Goal: Task Accomplishment & Management: Use online tool/utility

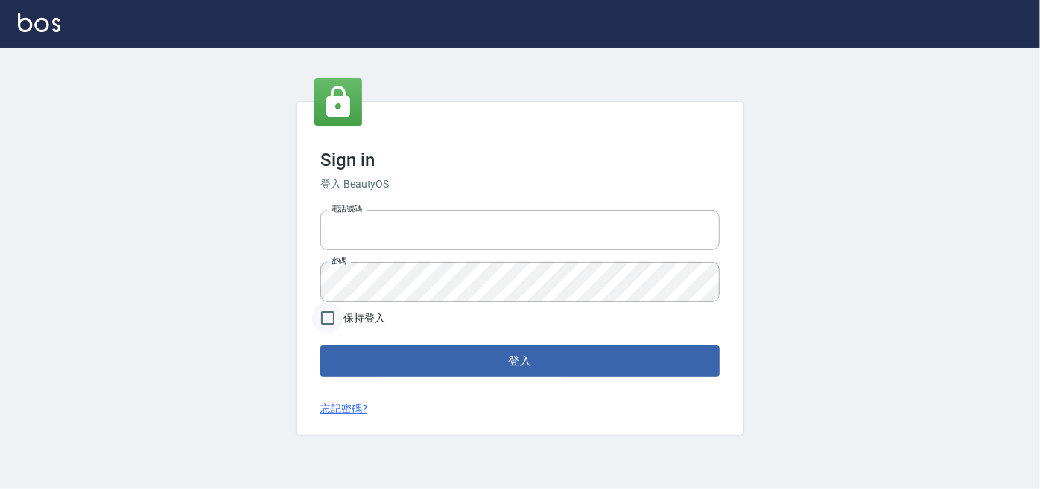
type input "0227605235"
click at [331, 324] on input "保持登入" at bounding box center [327, 317] width 31 height 31
checkbox input "true"
click at [346, 356] on button "登入" at bounding box center [519, 361] width 399 height 31
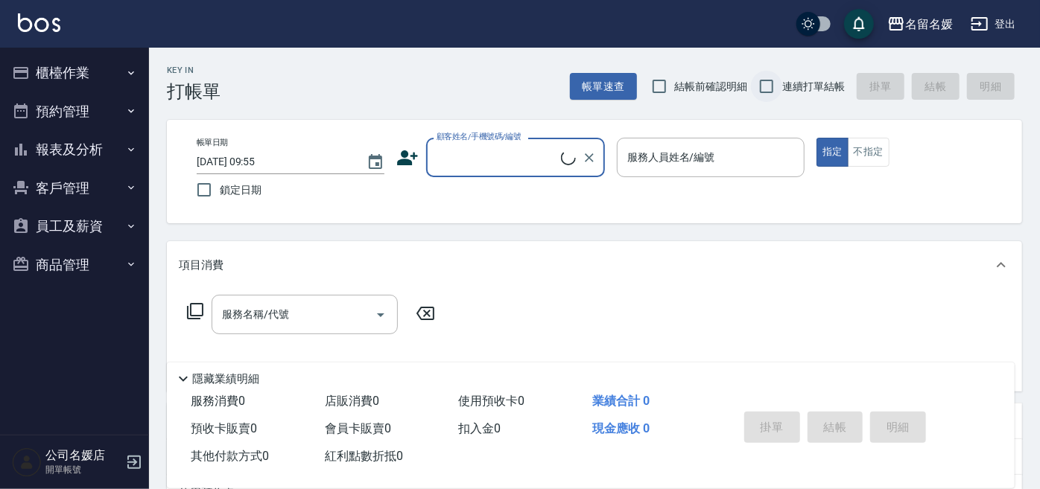
click at [678, 86] on span "結帳前確認明細" at bounding box center [711, 87] width 73 height 16
click at [675, 86] on input "結帳前確認明細" at bounding box center [658, 86] width 31 height 31
checkbox input "true"
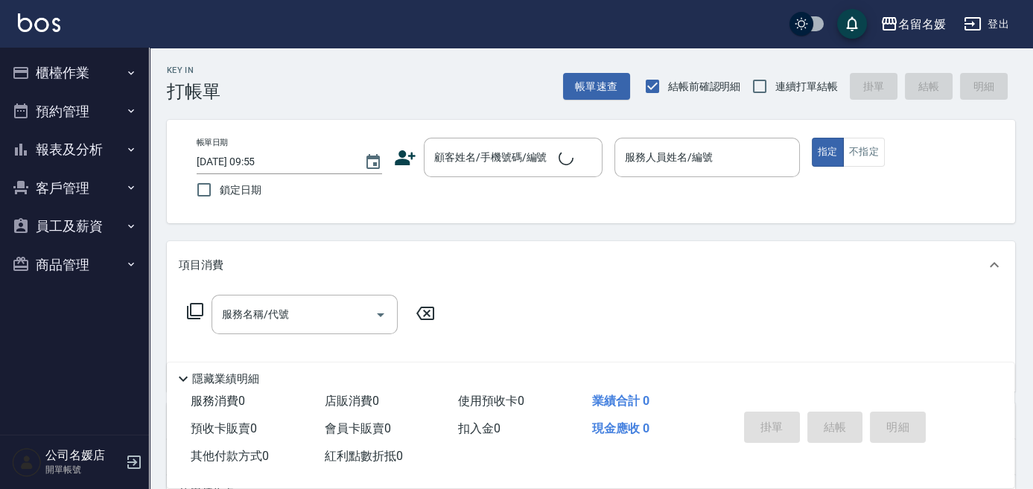
click at [778, 88] on span "連續打單結帳" at bounding box center [806, 87] width 63 height 16
click at [775, 88] on input "連續打單結帳" at bounding box center [759, 86] width 31 height 31
checkbox input "true"
click at [287, 197] on label "鎖定日期" at bounding box center [279, 189] width 182 height 31
click at [220, 197] on input "鎖定日期" at bounding box center [203, 189] width 31 height 31
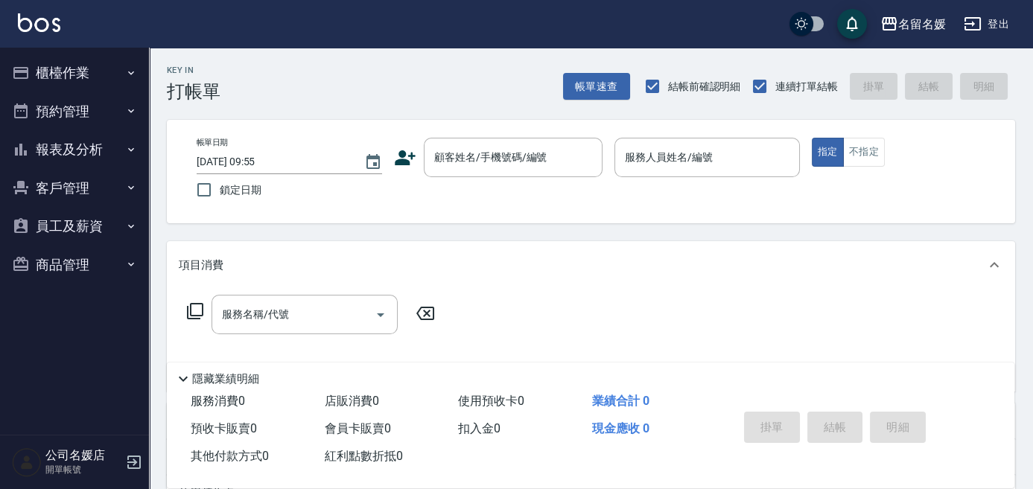
checkbox input "true"
click at [471, 154] on div "顧客姓名/手機號碼/編號 顧客姓名/手機號碼/編號" at bounding box center [513, 157] width 179 height 39
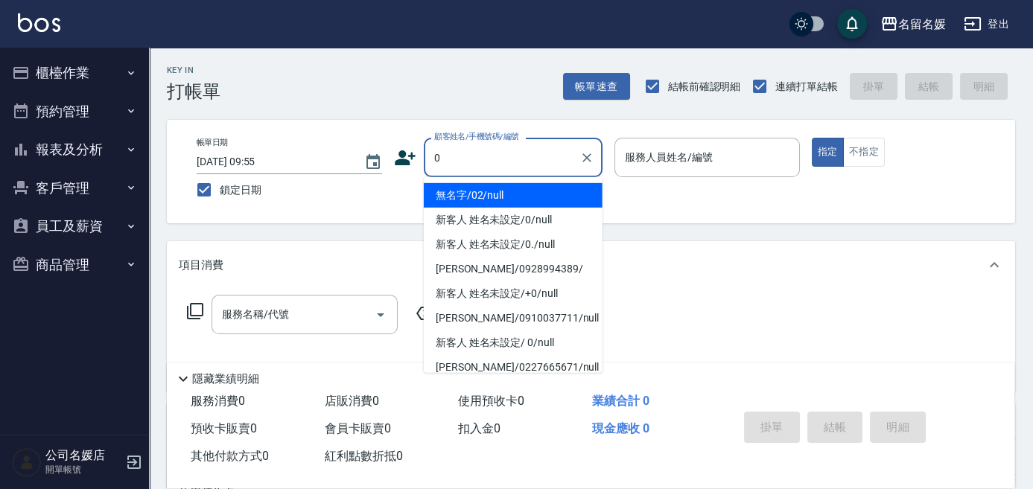
type input "0"
type input "0."
type input "無名字/02/null"
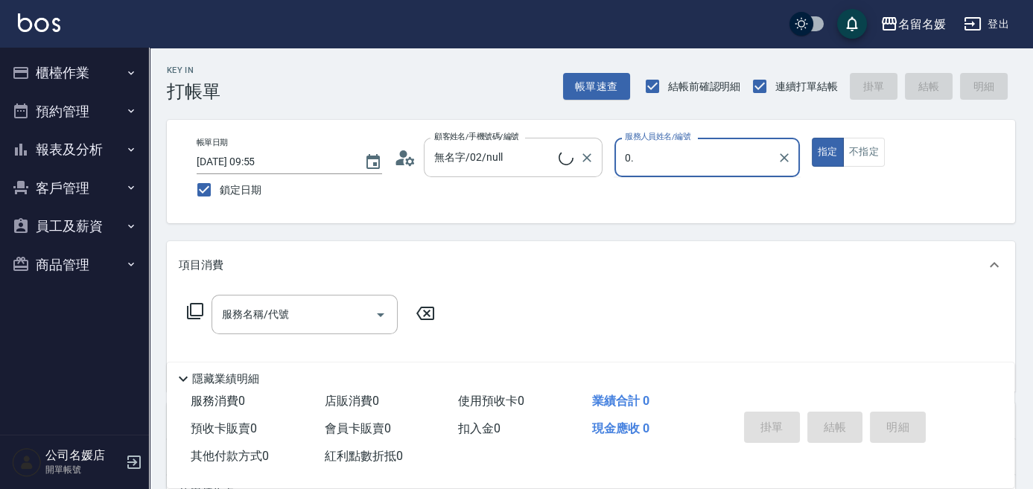
type input "0"
type input "新客人 姓名未設定/0/null"
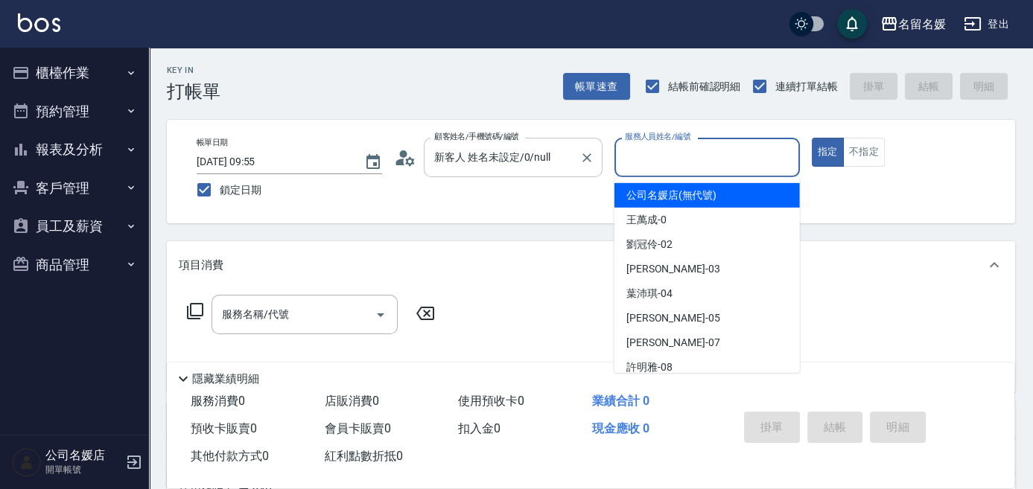
type input "8"
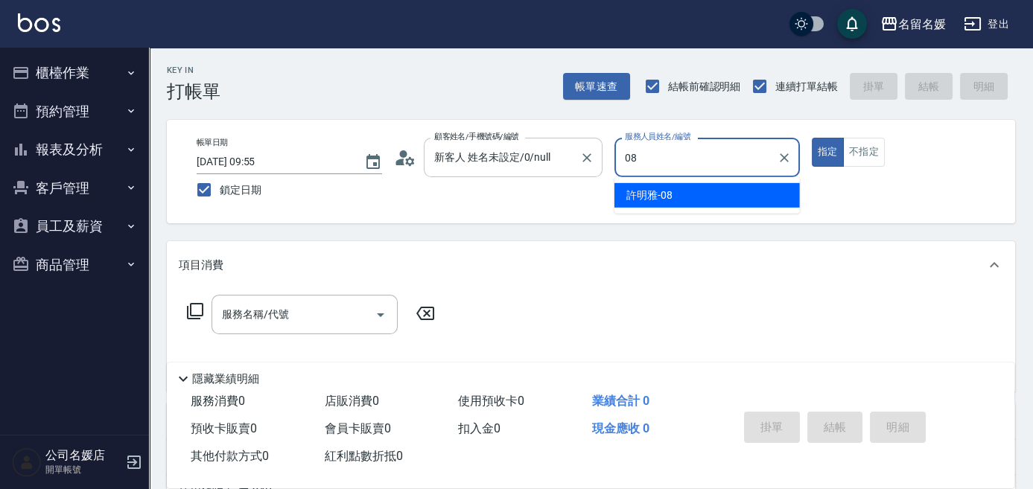
type input "08"
type button "true"
type input "[PERSON_NAME]-08"
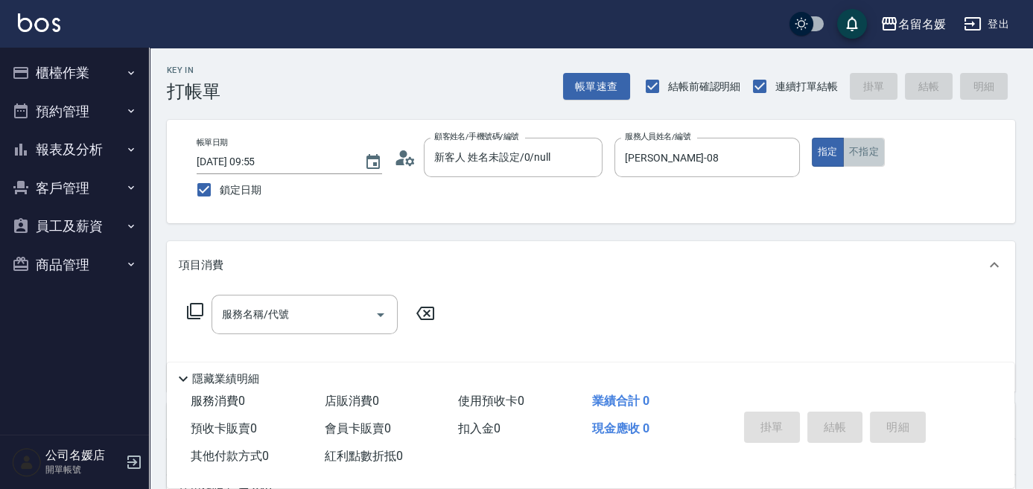
click at [871, 159] on button "不指定" at bounding box center [864, 152] width 42 height 29
click at [301, 325] on input "服務名稱/代號" at bounding box center [293, 315] width 150 height 26
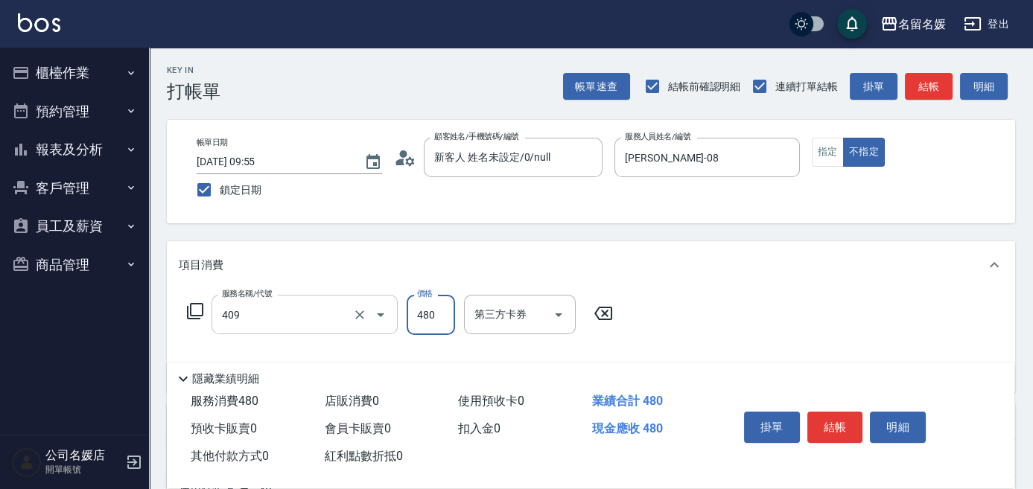
type input "洗+剪(409)"
type input "580"
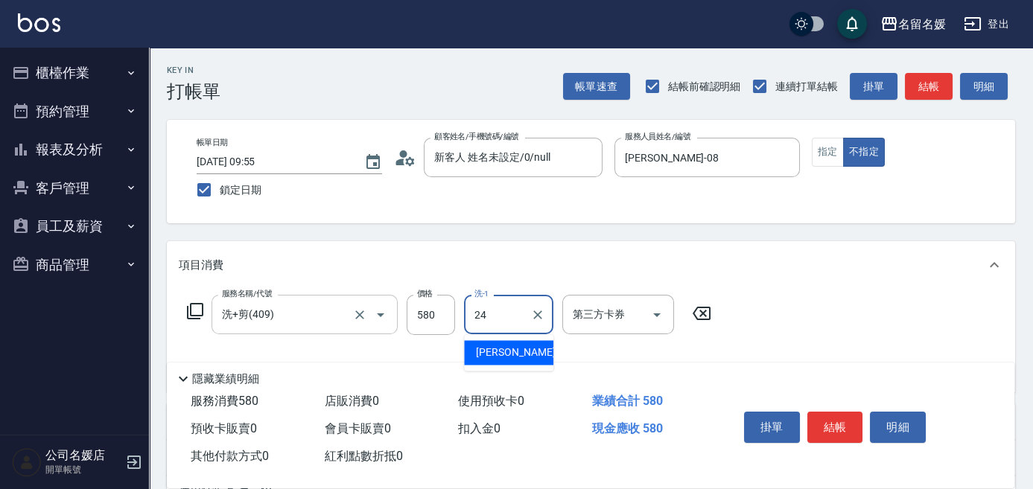
type input "[PERSON_NAME]-24"
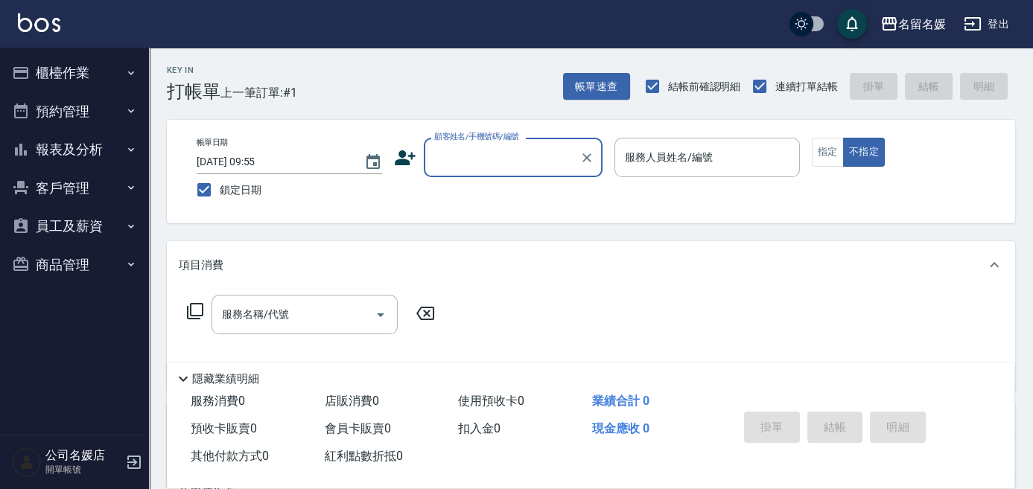
click at [49, 151] on button "報表及分析" at bounding box center [74, 149] width 137 height 39
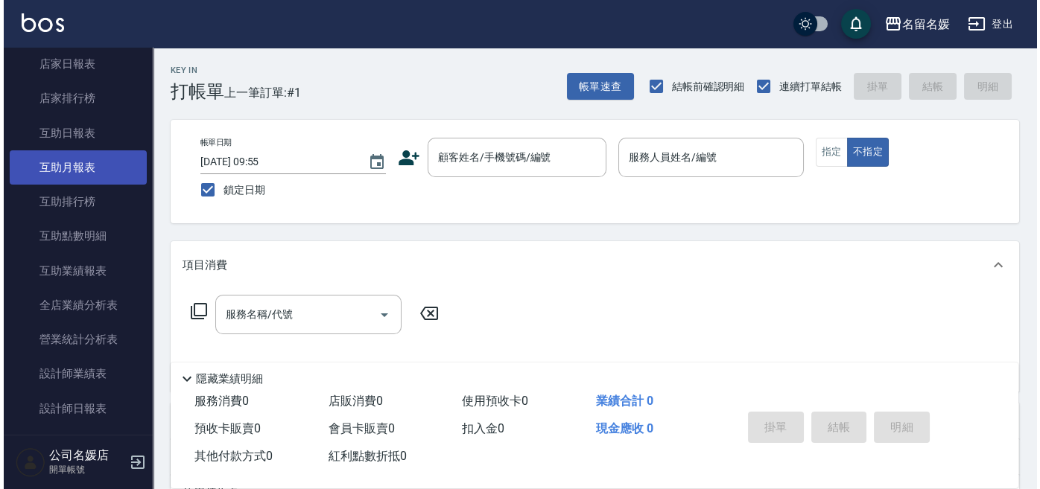
scroll to position [203, 0]
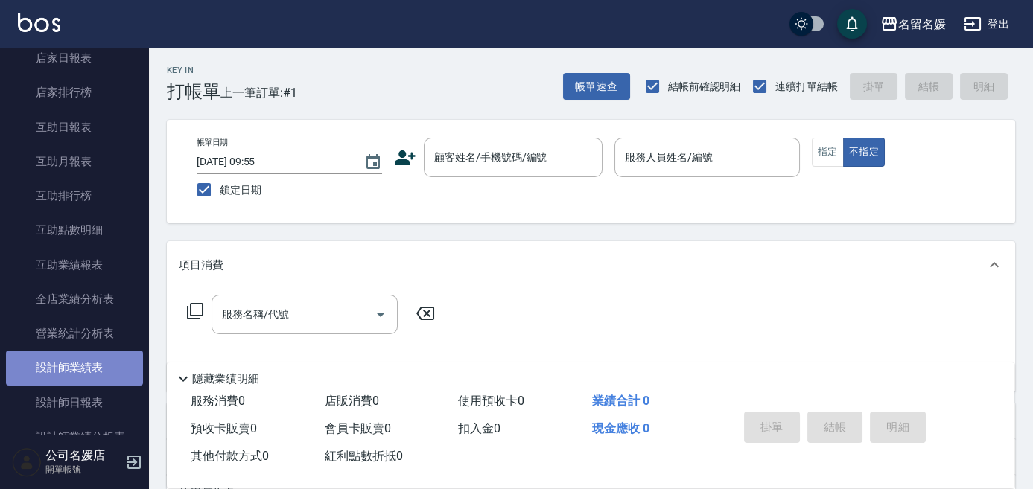
click at [81, 369] on link "設計師業績表" at bounding box center [74, 368] width 137 height 34
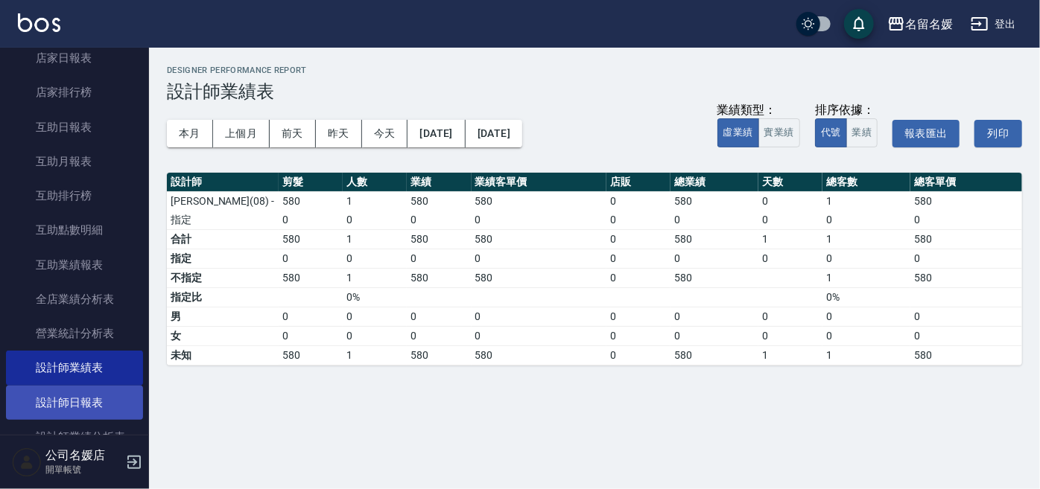
click at [91, 404] on link "設計師日報表" at bounding box center [74, 403] width 137 height 34
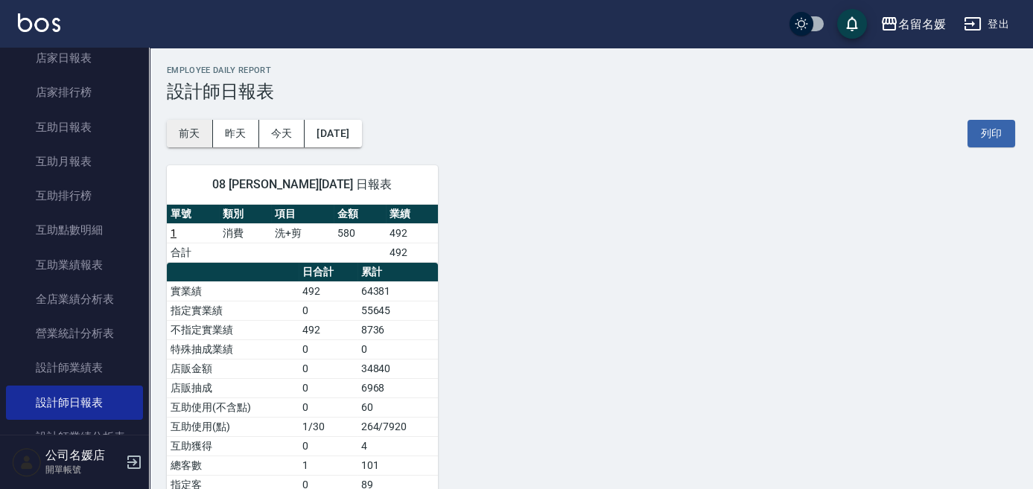
click at [195, 140] on button "前天" at bounding box center [190, 134] width 46 height 28
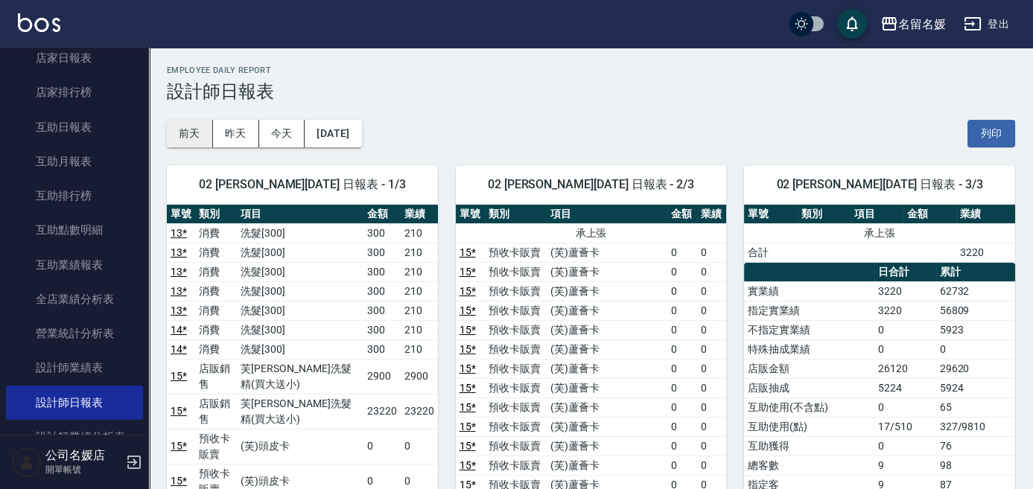
click at [197, 135] on button "前天" at bounding box center [190, 134] width 46 height 28
click at [321, 133] on button "[DATE]" at bounding box center [333, 134] width 57 height 28
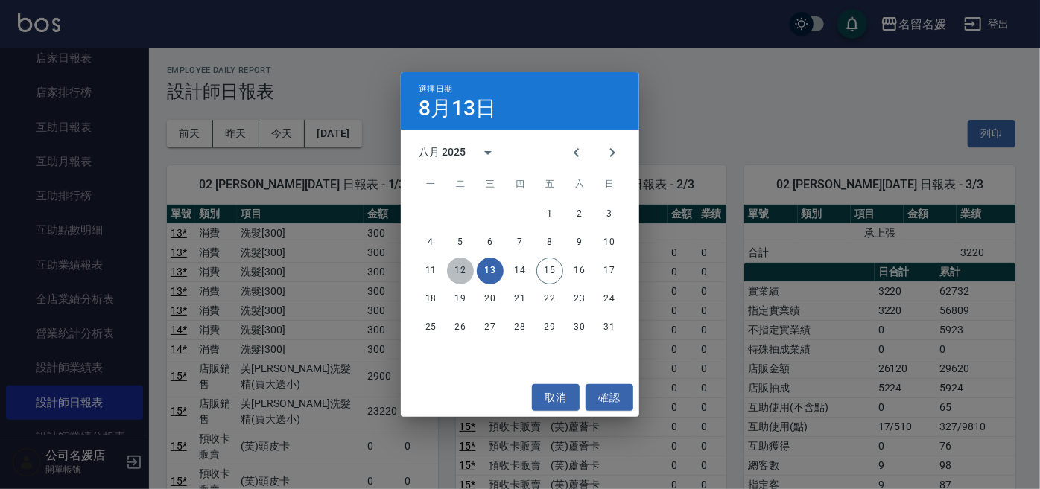
click at [473, 268] on button "12" at bounding box center [460, 271] width 27 height 27
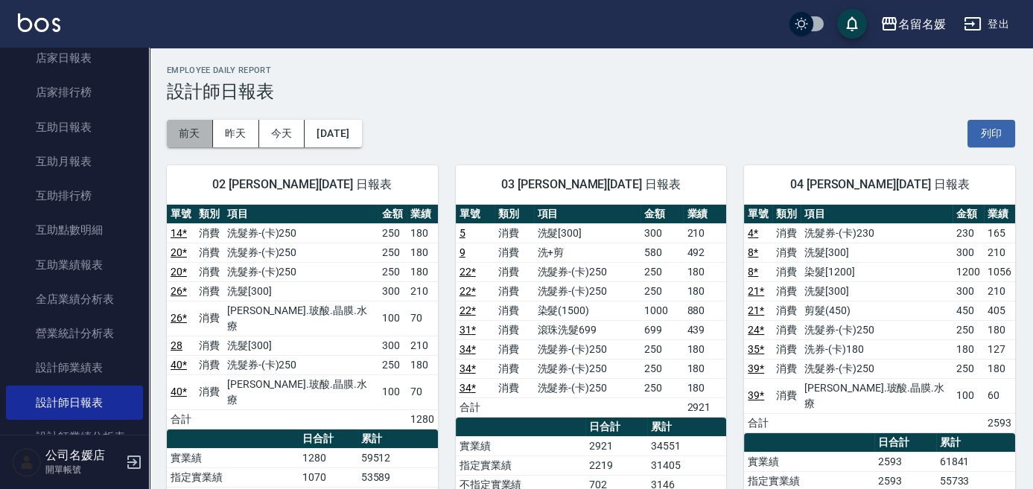
click at [185, 141] on button "前天" at bounding box center [190, 134] width 46 height 28
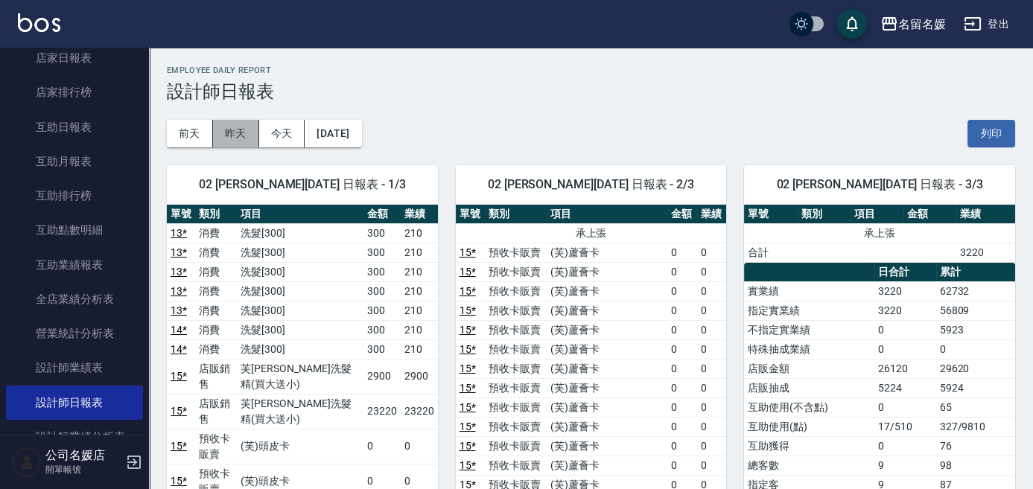
click at [244, 136] on button "昨天" at bounding box center [236, 134] width 46 height 28
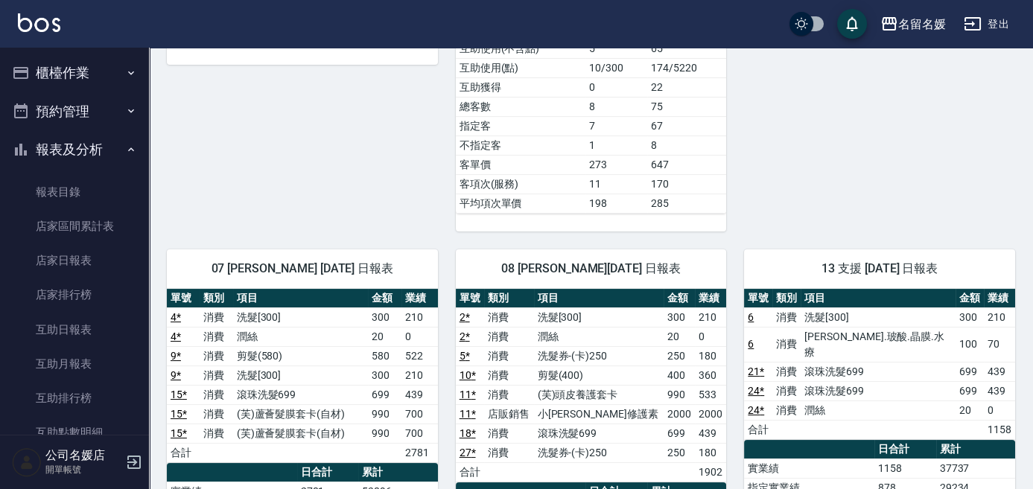
click at [63, 72] on button "櫃檯作業" at bounding box center [74, 73] width 137 height 39
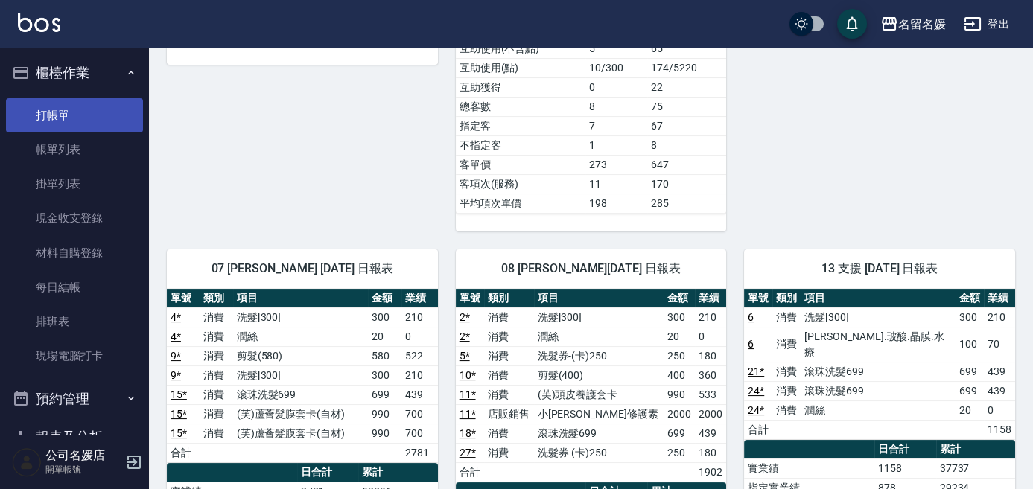
click at [44, 121] on link "打帳單" at bounding box center [74, 115] width 137 height 34
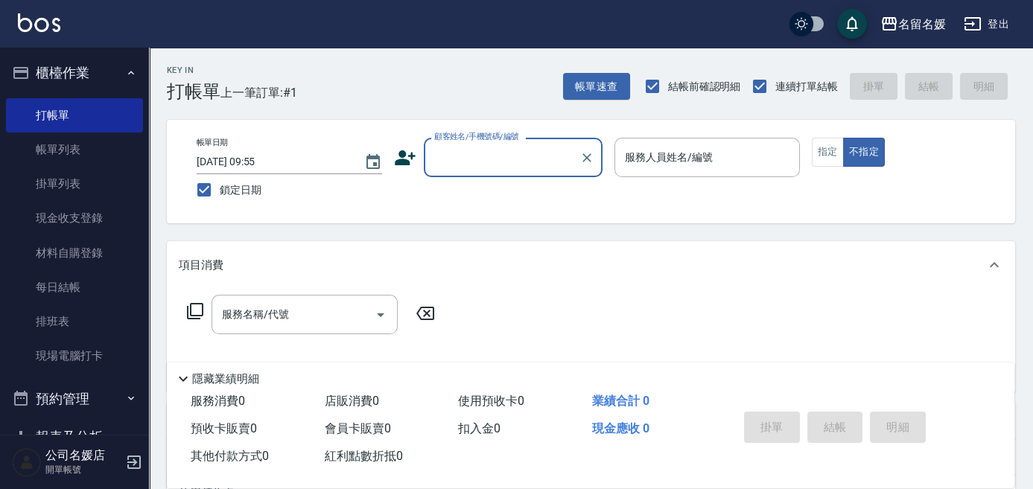
click at [525, 167] on input "顧客姓名/手機號碼/編號" at bounding box center [501, 157] width 143 height 26
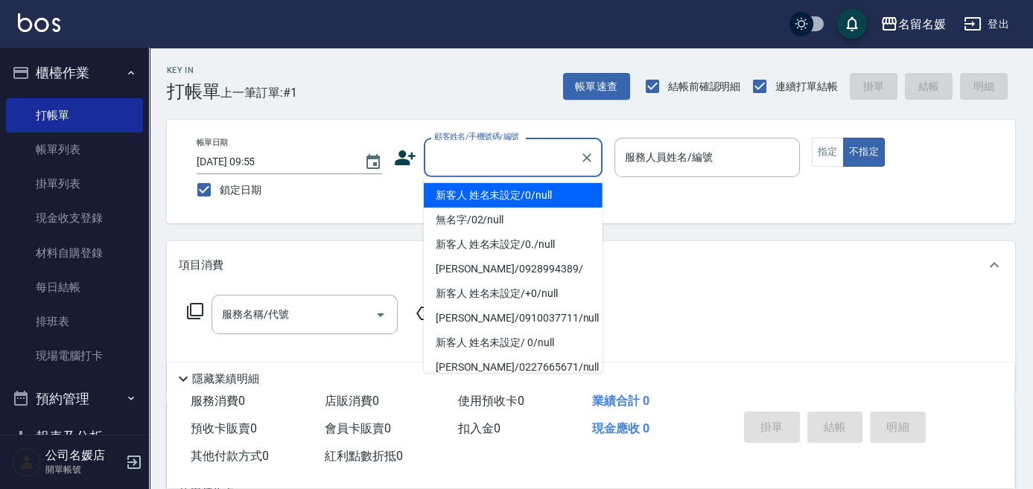
type input "0"
type input "新客人 姓名未設定/0/null"
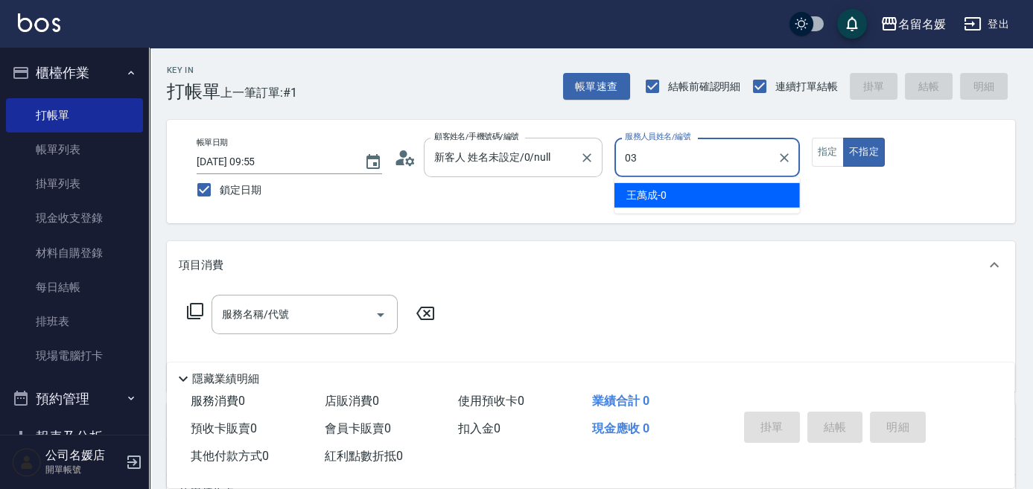
type input "03"
type button "false"
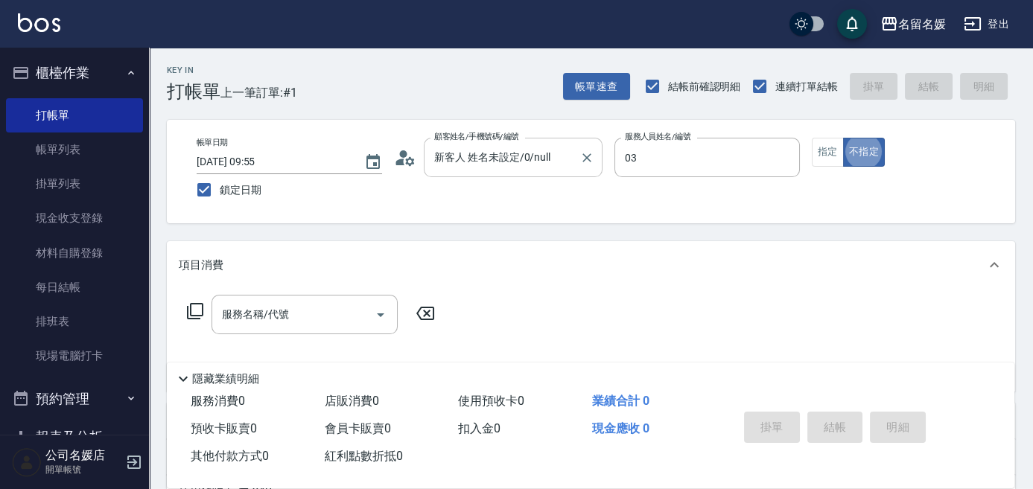
type input "[PERSON_NAME]-03"
type input "[PERSON_NAME]/0920246677/"
type input "[PERSON_NAME]-04"
click at [827, 155] on button "指定" at bounding box center [828, 152] width 32 height 29
click at [351, 320] on input "服務名稱/代號" at bounding box center [293, 315] width 150 height 26
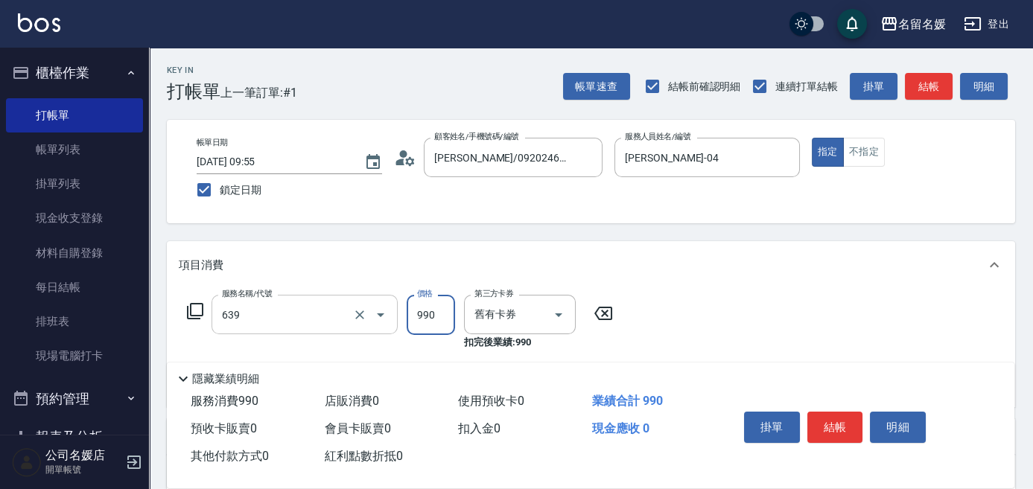
type input "(芙)蘆薈髮膜套卡(自材)(639)"
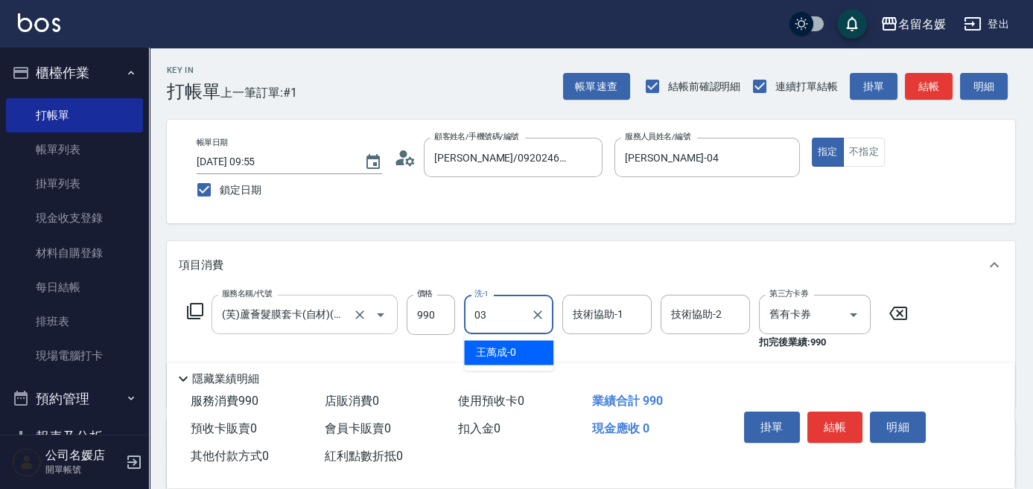
type input "[PERSON_NAME]-03"
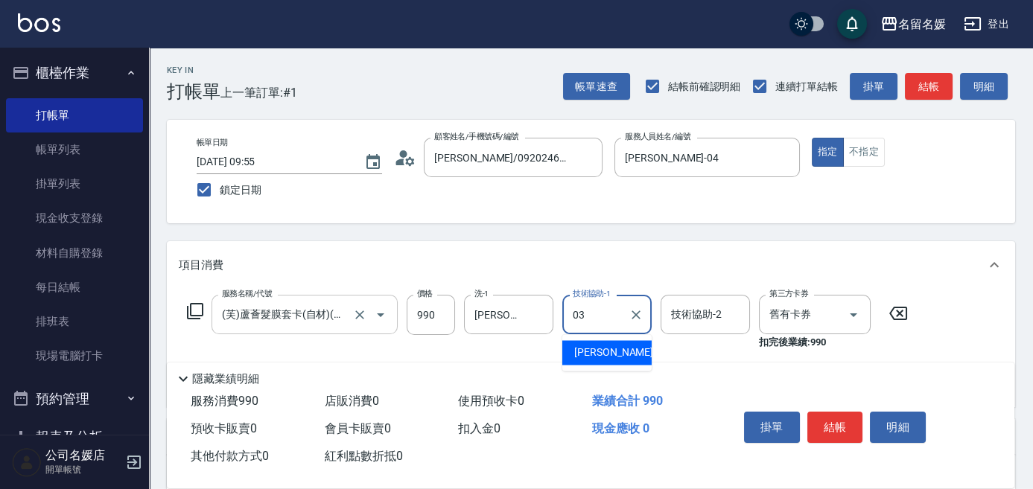
type input "[PERSON_NAME]-03"
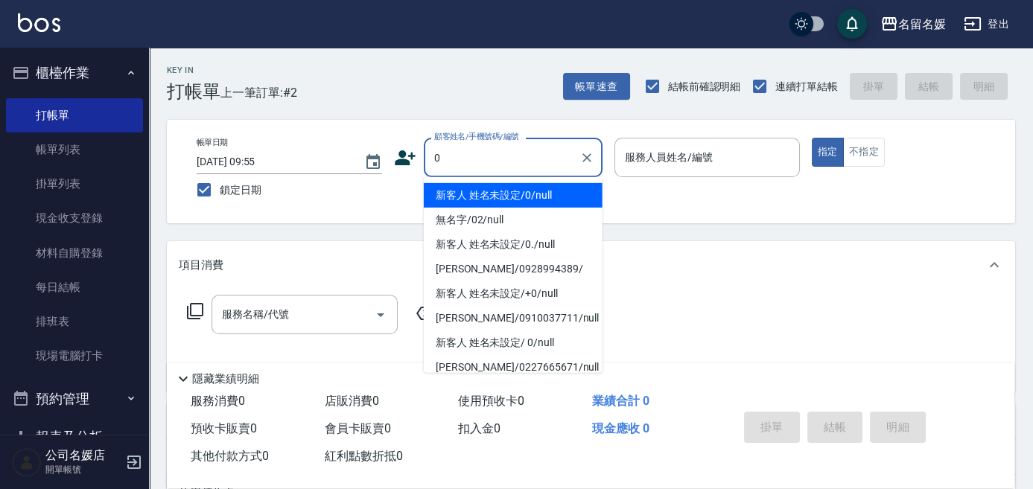
type input "0"
type input "02"
type input "新客人 姓名未設定/0/null"
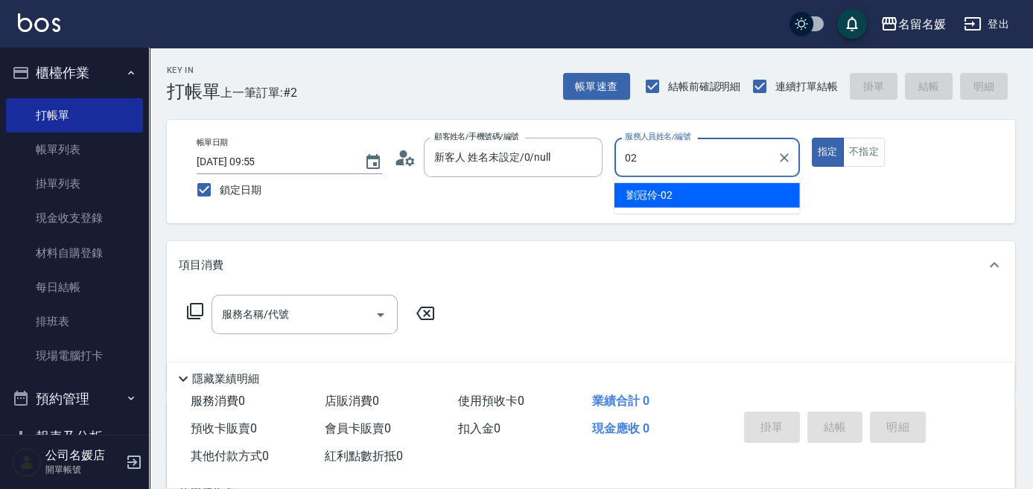
type input "02"
type button "true"
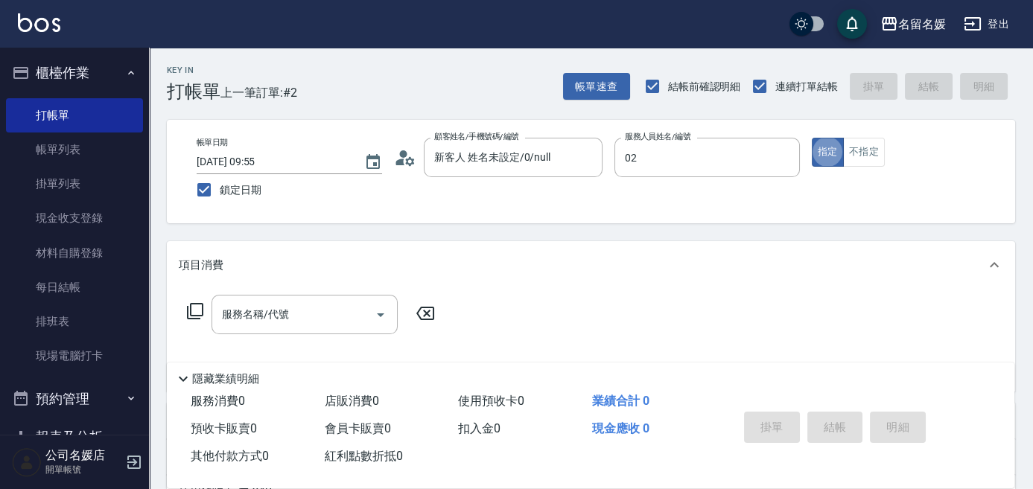
type input "[PERSON_NAME]-02"
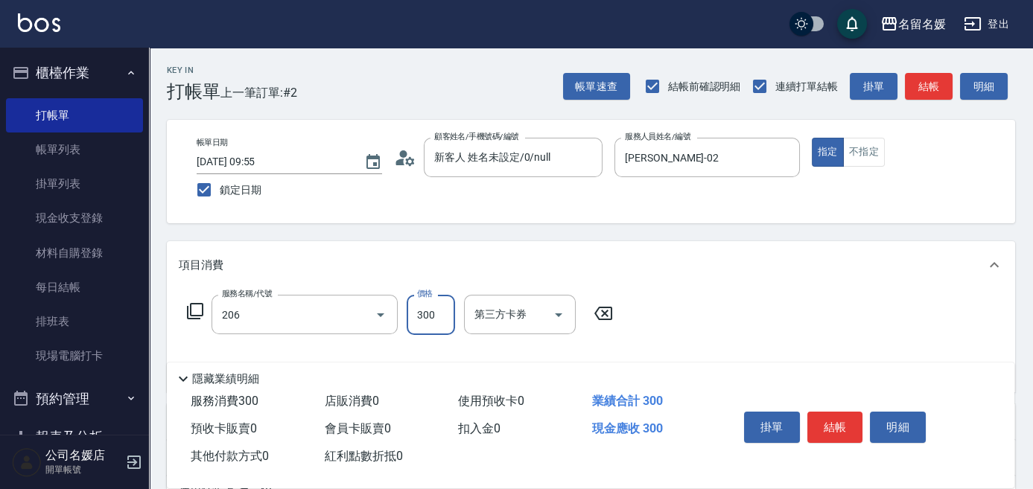
type input "洗髮[300](206)"
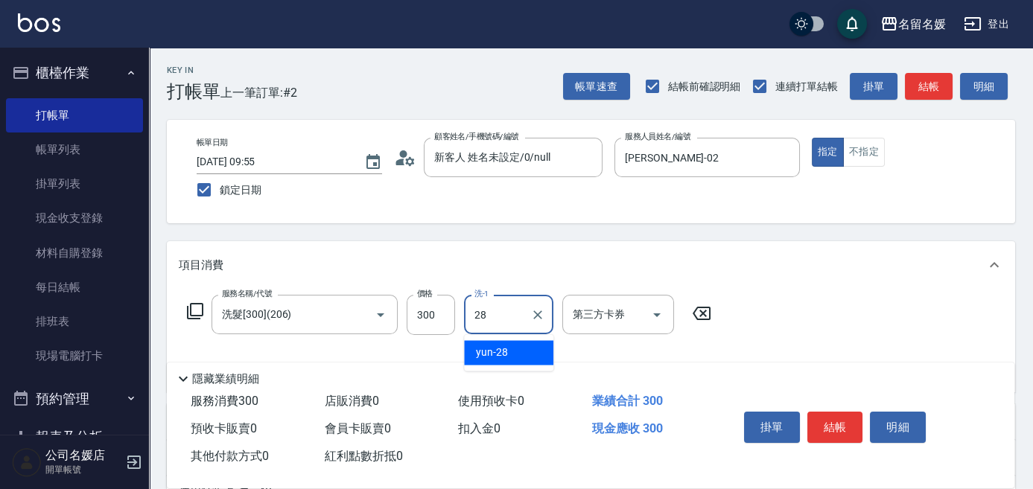
type input "yun-28"
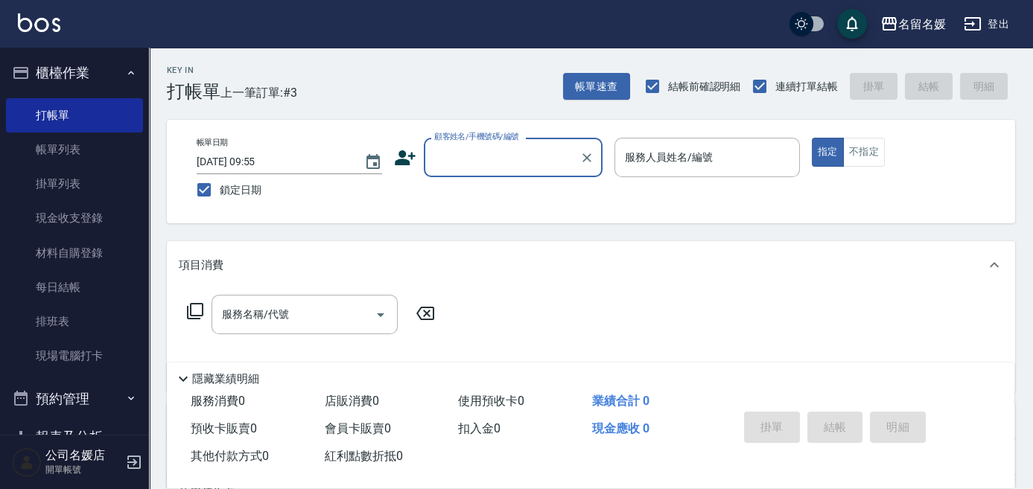
click at [498, 164] on input "顧客姓名/手機號碼/編號" at bounding box center [501, 157] width 143 height 26
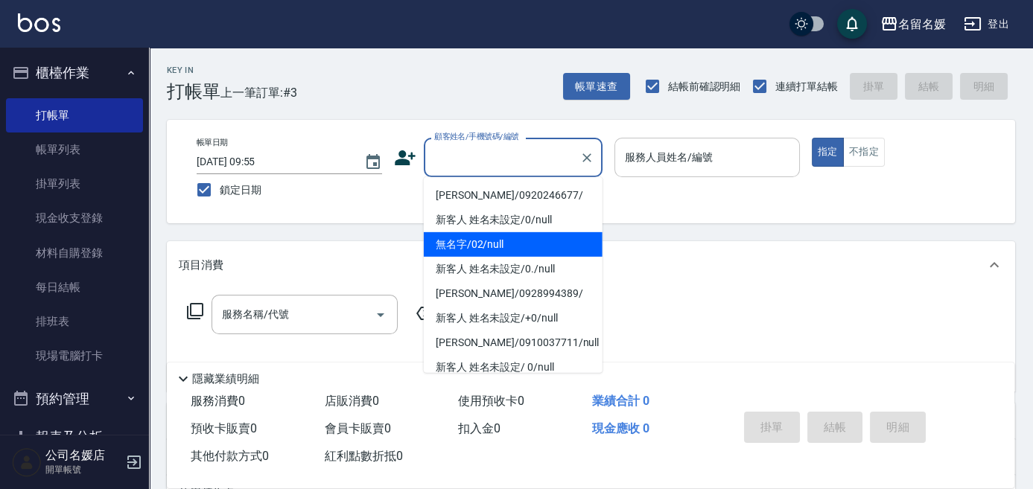
drag, startPoint x: 506, startPoint y: 245, endPoint x: 730, endPoint y: 159, distance: 239.5
click at [514, 239] on li "無名字/02/null" at bounding box center [513, 244] width 179 height 25
type input "無名字/02/null"
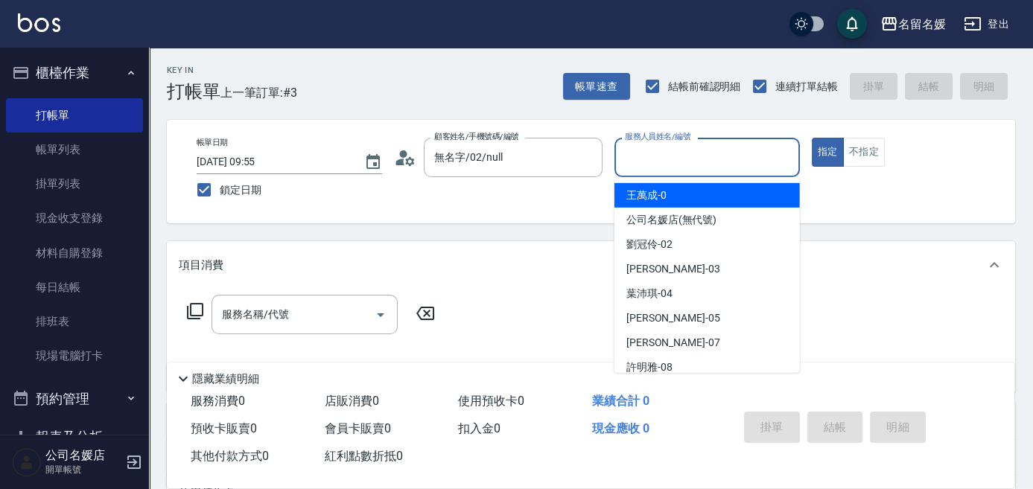
click at [730, 159] on input "服務人員姓名/編號" at bounding box center [707, 157] width 172 height 26
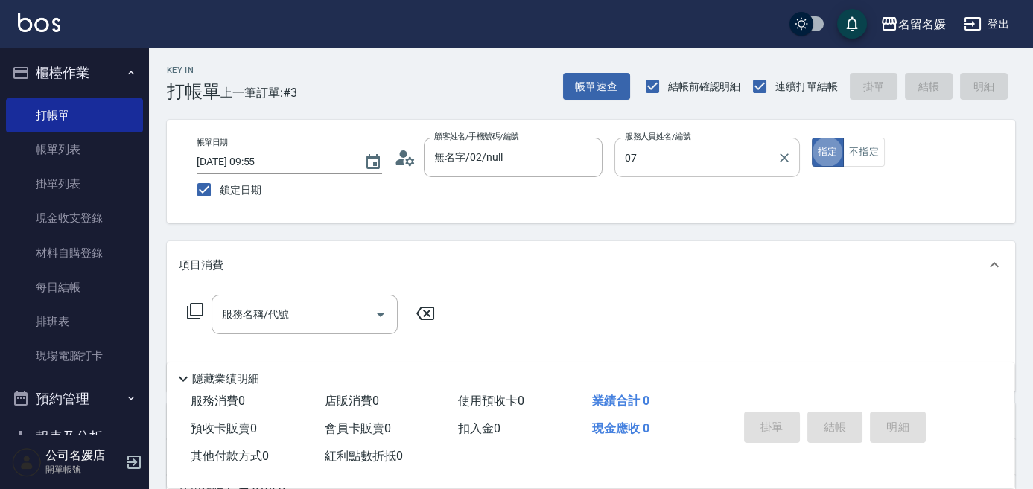
type input "[PERSON_NAME]-07"
click at [342, 310] on input "服務名稱/代號" at bounding box center [293, 315] width 150 height 26
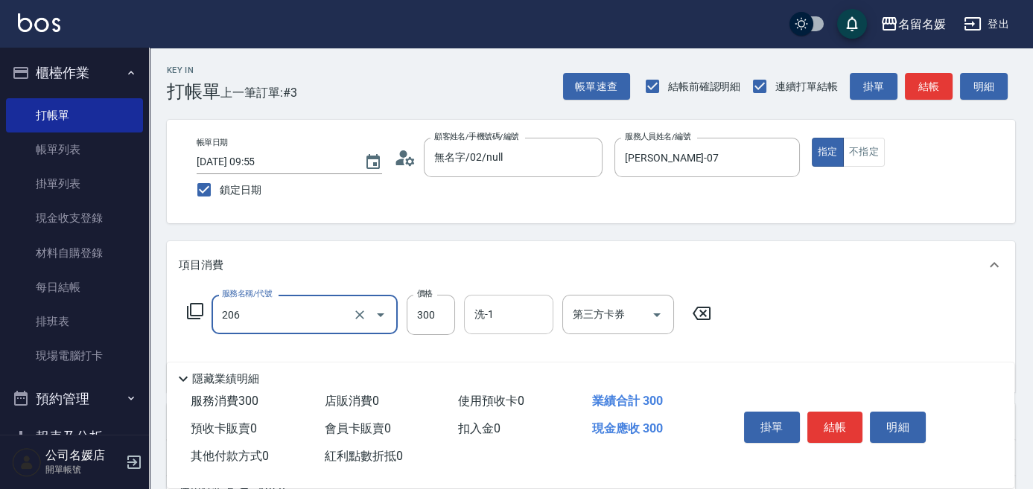
click at [520, 308] on input "洗-1" at bounding box center [509, 315] width 76 height 26
type input "洗髮[300](206)"
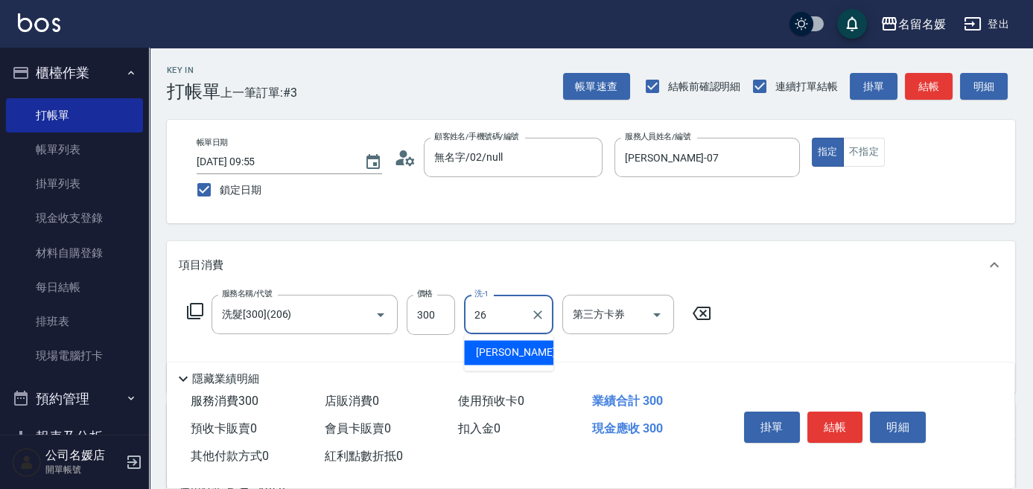
type input "[PERSON_NAME]-26"
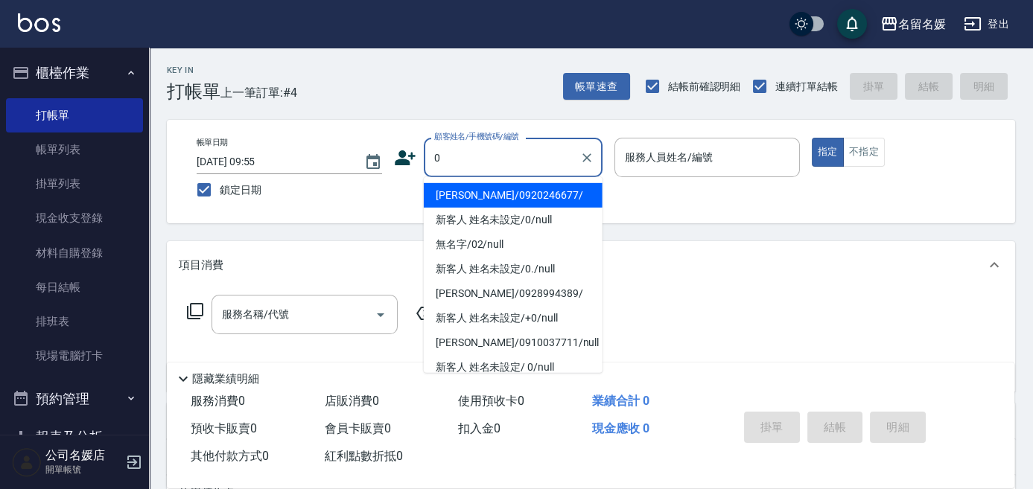
type input "0"
type input "[PERSON_NAME]/0920246677/"
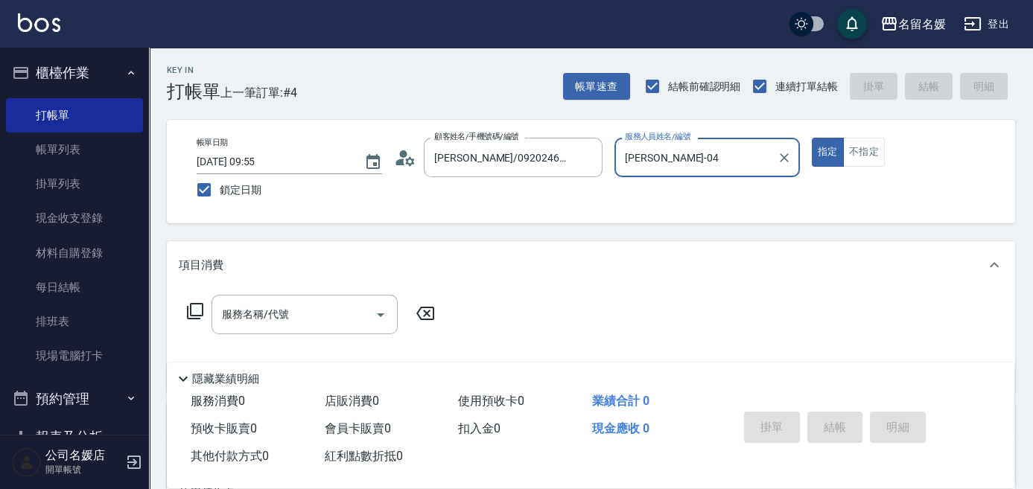
type input "[PERSON_NAME]-04"
drag, startPoint x: 459, startPoint y: 100, endPoint x: 577, endPoint y: 212, distance: 162.8
click at [545, 173] on div "Key In 打帳單 上一筆訂單:#4 帳單速查 結帳前確認明細 連續打單結帳 掛單 結帳 明細 帳單日期 [DATE] 09:55 鎖定日期 顧客姓名/手機…" at bounding box center [591, 386] width 884 height 676
click at [577, 212] on div "帳單日期 [DATE] 09:55 鎖定日期 顧客姓名/手機號碼/編號 [PERSON_NAME]/0920246677/ 顧客姓名/手機號碼/編號 服務人員…" at bounding box center [591, 172] width 848 height 104
click at [558, 162] on input "[PERSON_NAME]/0920246677/" at bounding box center [501, 157] width 143 height 26
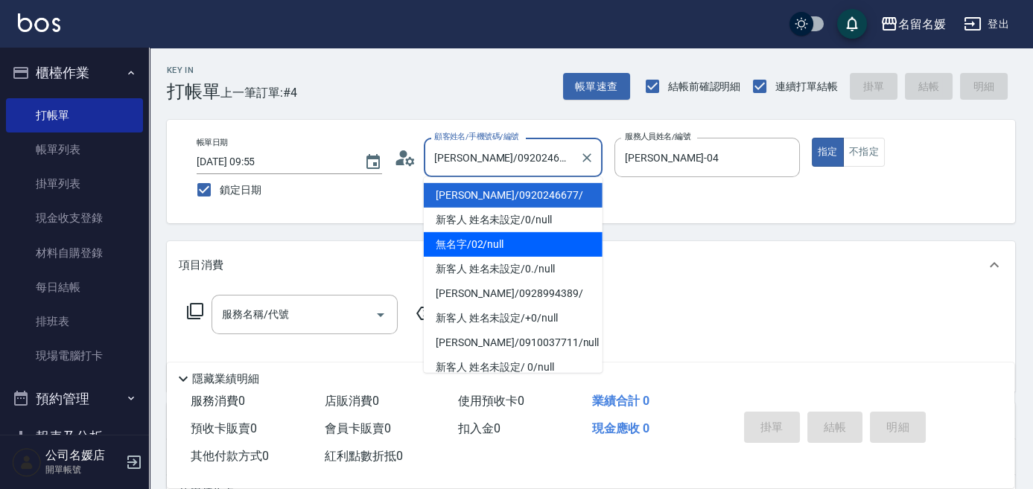
click at [532, 241] on li "無名字/02/null" at bounding box center [513, 244] width 179 height 25
type input "無名字/02/null"
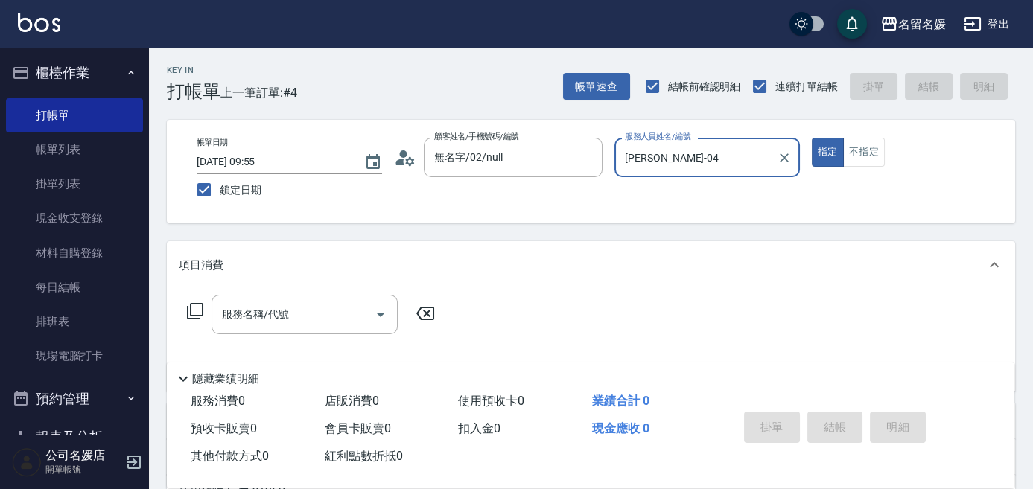
click at [783, 170] on div at bounding box center [783, 157] width 19 height 39
type input "葉"
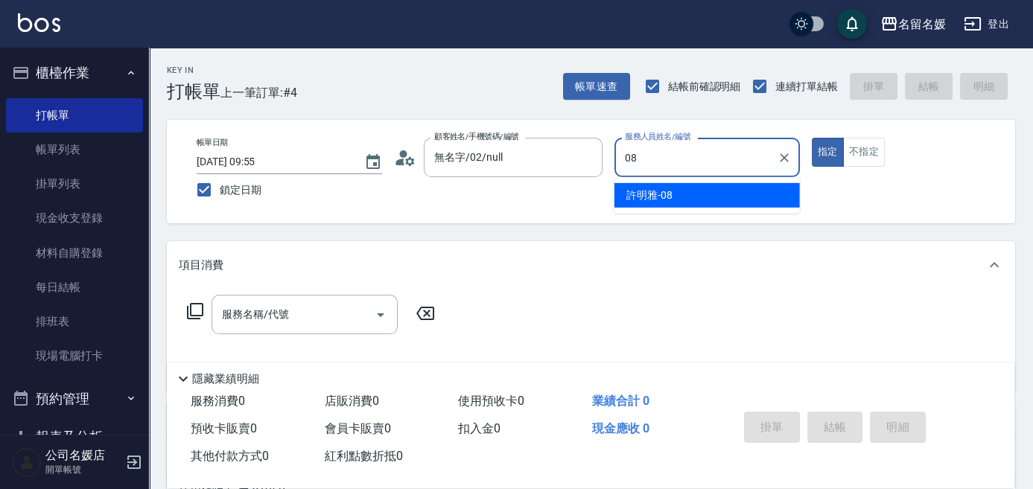
type input "[PERSON_NAME]-08"
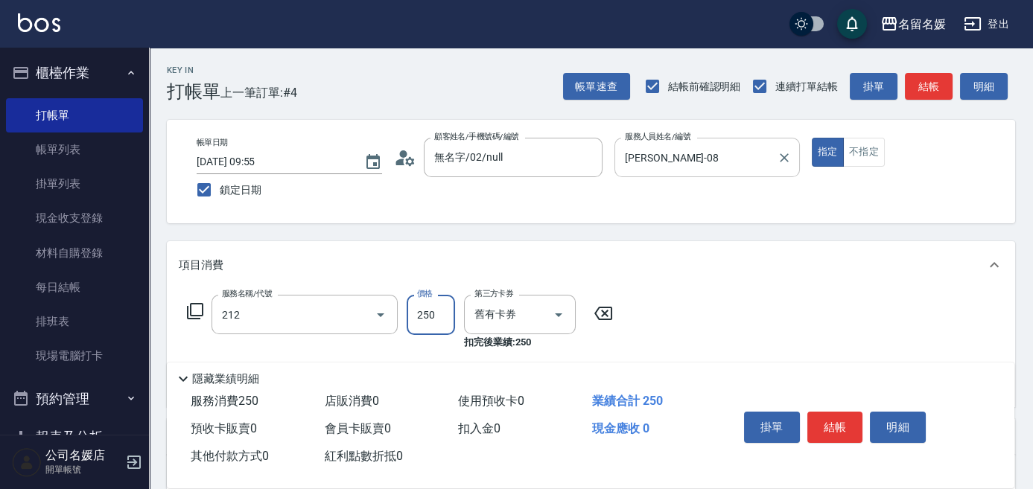
type input "洗髮券-(卡)250(212)"
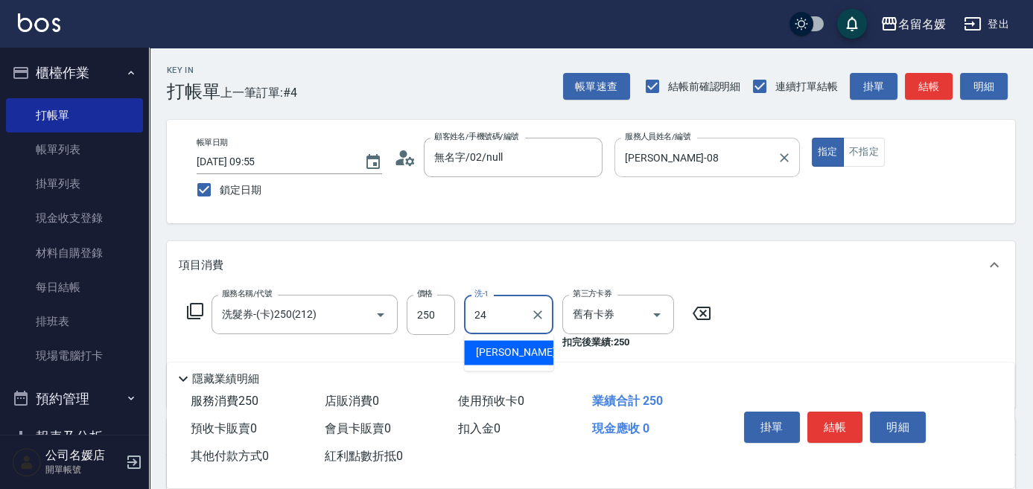
type input "[PERSON_NAME]-24"
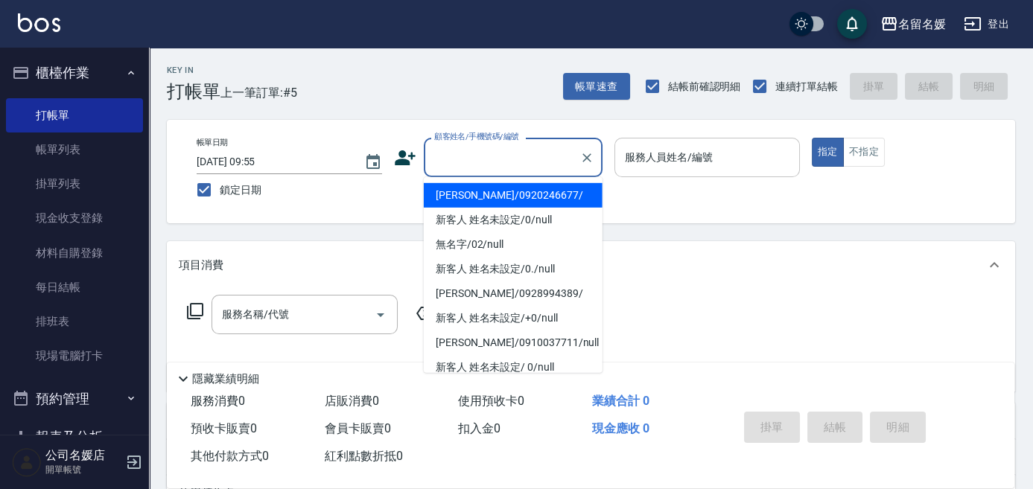
type input "[PERSON_NAME]/0920246677/"
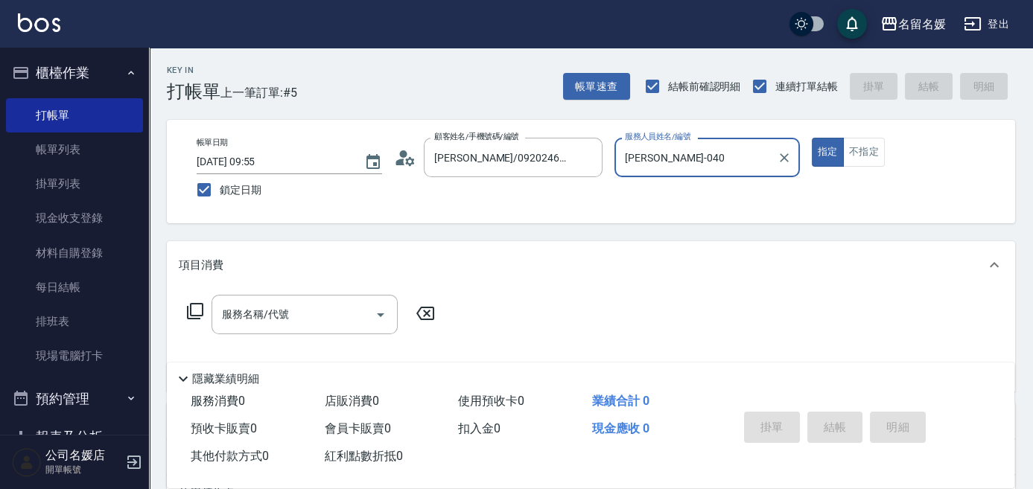
type input "[PERSON_NAME]-04"
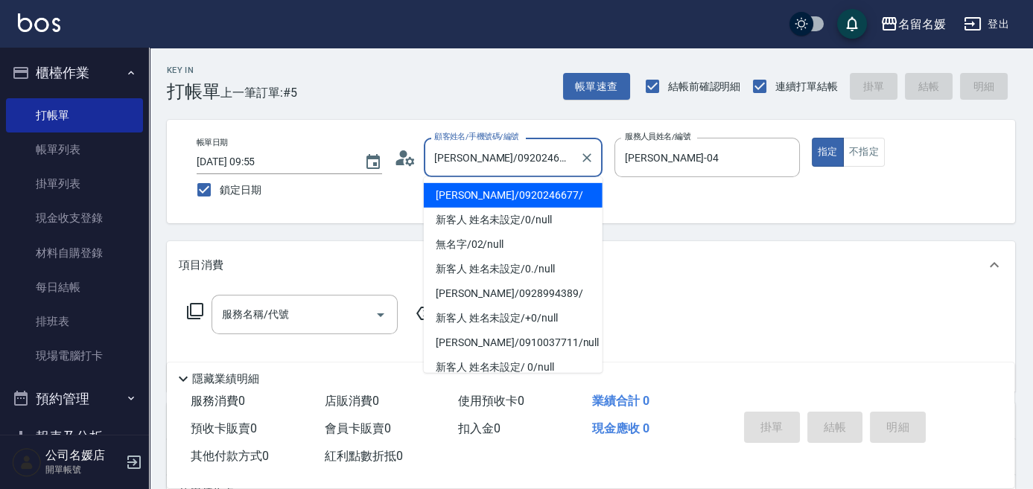
drag, startPoint x: 509, startPoint y: 161, endPoint x: 472, endPoint y: 174, distance: 38.9
click at [433, 184] on body "名留名媛 登出 櫃檯作業 打帳單 帳單列表 掛單列表 現金收支登錄 材料自購登錄 每日結帳 排班表 現場電腦打卡 預約管理 預約管理 單日預約紀錄 單週預約紀…" at bounding box center [516, 362] width 1033 height 724
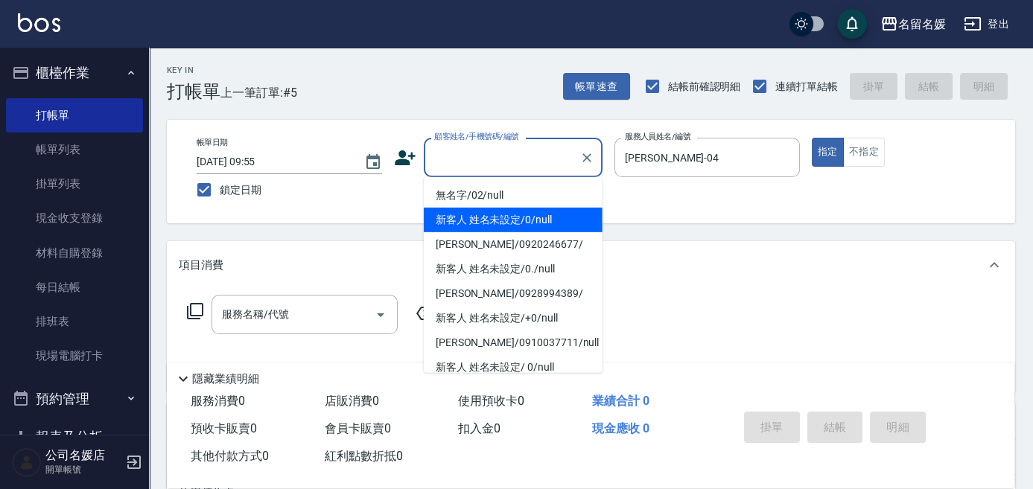
type input "新客人 姓名未設定/0/null"
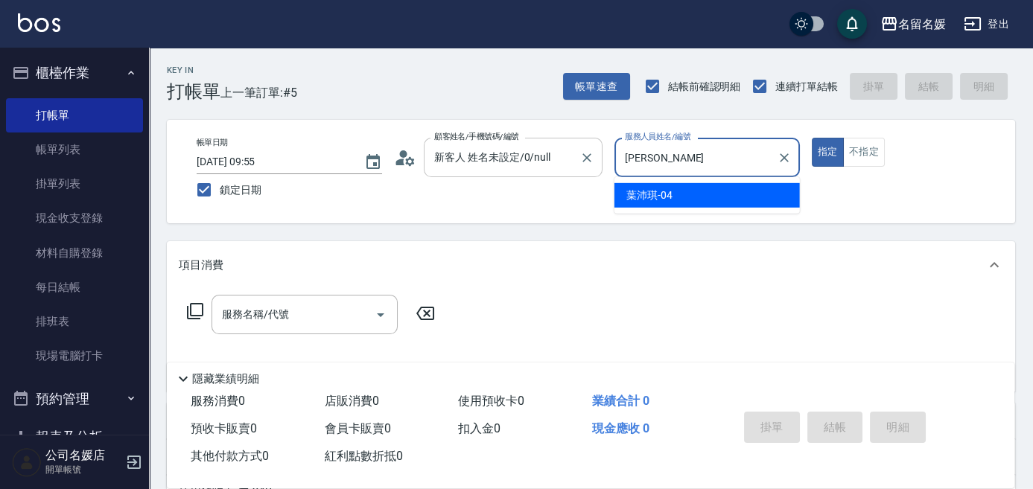
type input "葉"
type input "[PERSON_NAME]-07"
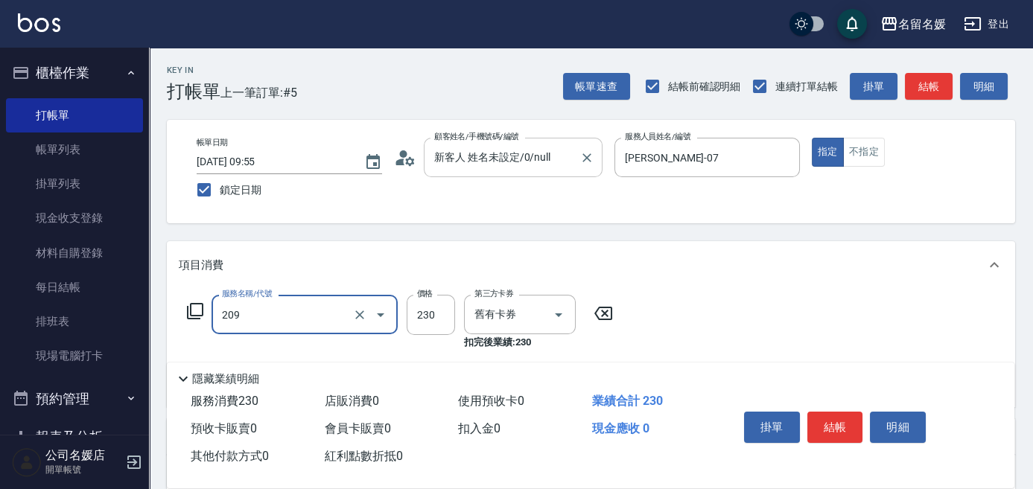
type input "洗髮券-(卡)230(209)"
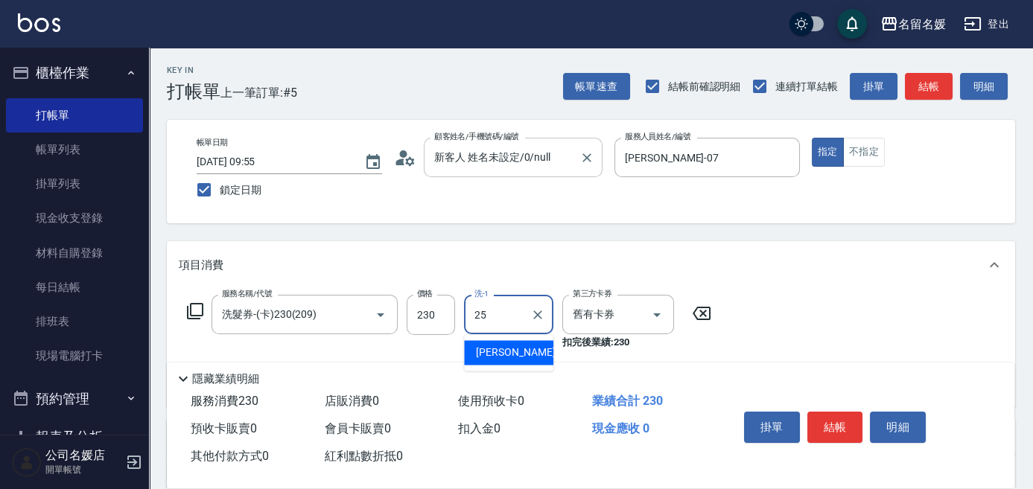
type input "[PERSON_NAME]-25"
click at [214, 263] on p "項目消費" at bounding box center [201, 266] width 45 height 16
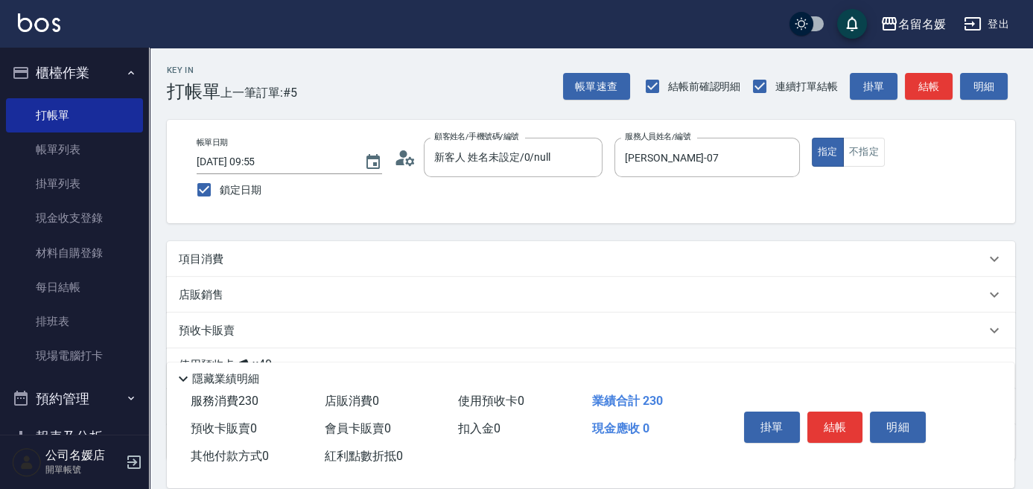
click at [232, 330] on p "預收卡販賣" at bounding box center [207, 331] width 56 height 16
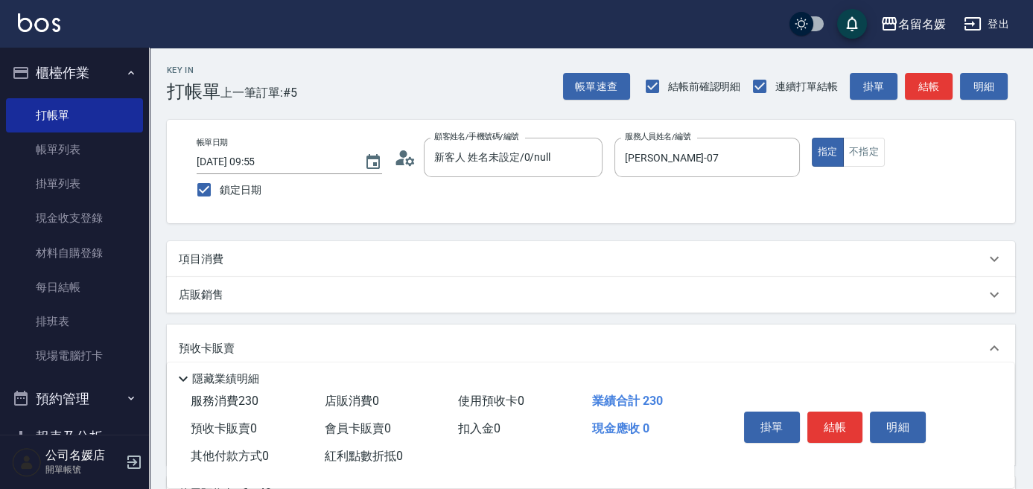
click at [235, 321] on div "項目消費 服務名稱/代號 洗髮券-(卡)230(209) 服務名稱/代號 價格 230 價格 洗-1 [PERSON_NAME]-25 洗-1 第三方卡券 舊…" at bounding box center [591, 415] width 848 height 348
click at [246, 298] on div "店販銷售" at bounding box center [582, 295] width 807 height 16
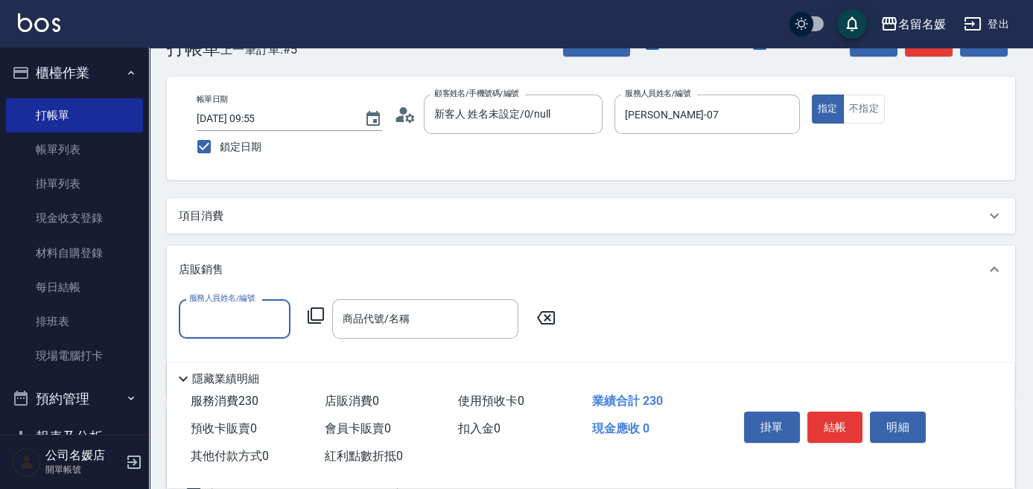
scroll to position [67, 0]
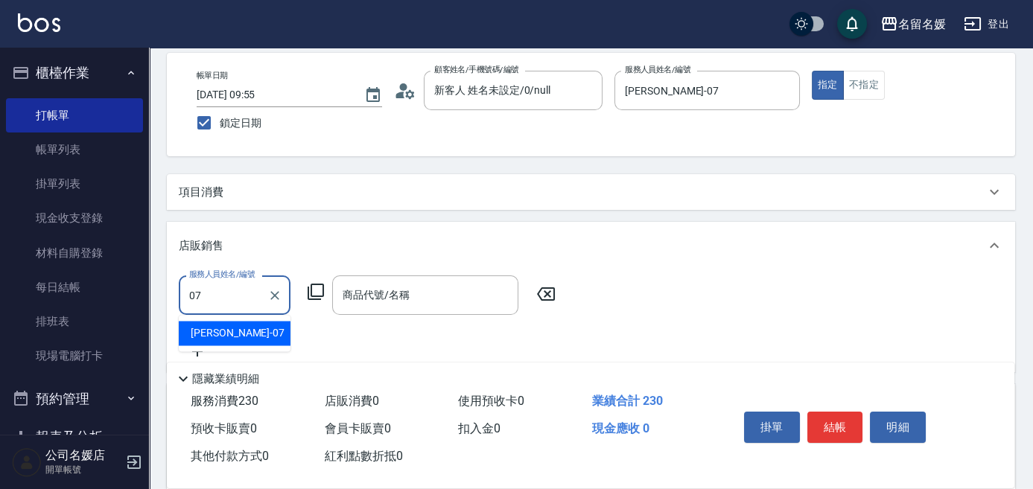
type input "[PERSON_NAME]-07"
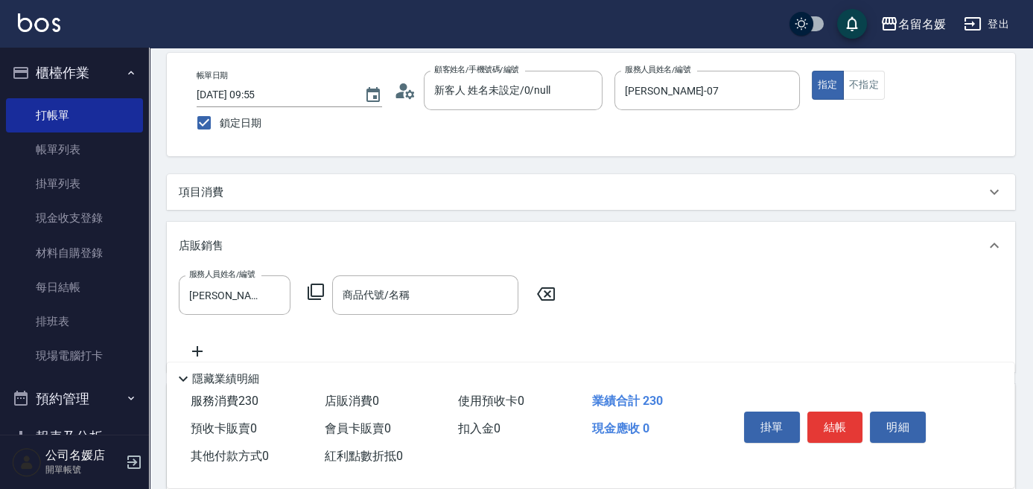
click at [319, 284] on icon at bounding box center [316, 292] width 16 height 16
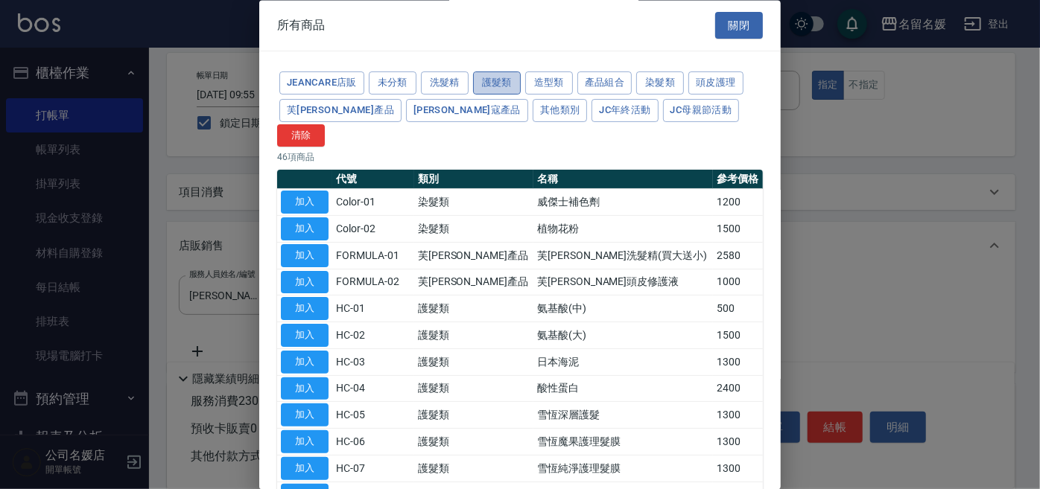
click at [498, 86] on button "護髮類" at bounding box center [497, 83] width 48 height 23
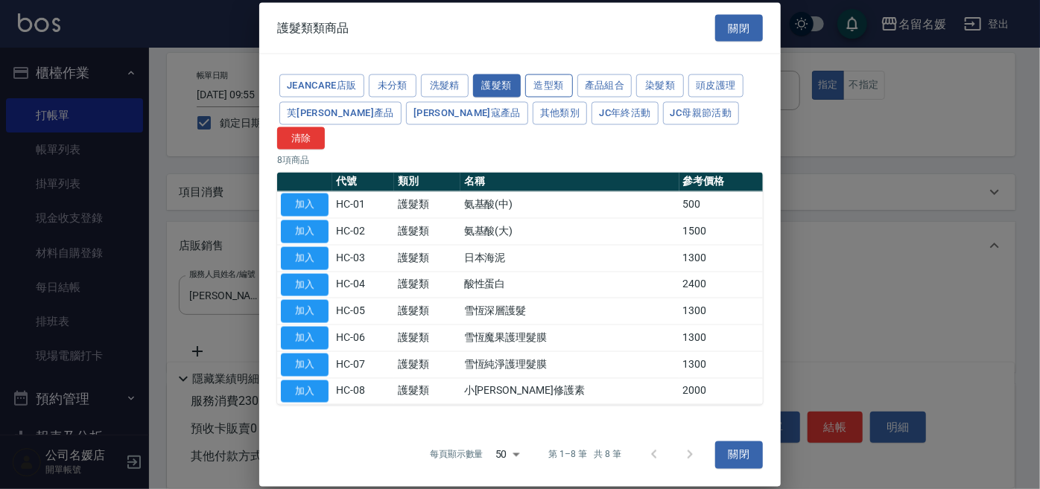
click at [556, 96] on button "造型類" at bounding box center [549, 85] width 48 height 23
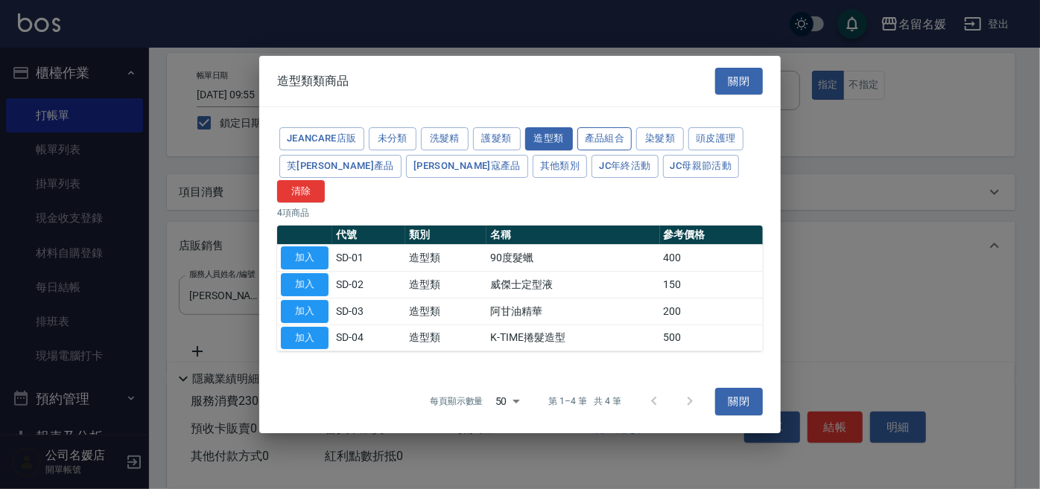
click at [605, 148] on button "產品組合" at bounding box center [604, 138] width 55 height 23
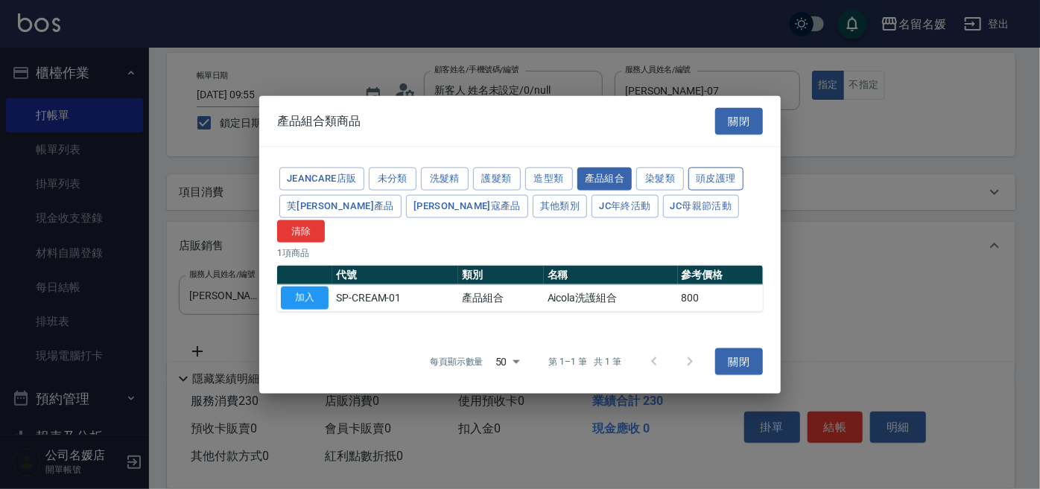
click at [715, 188] on button "頭皮護理" at bounding box center [715, 179] width 55 height 23
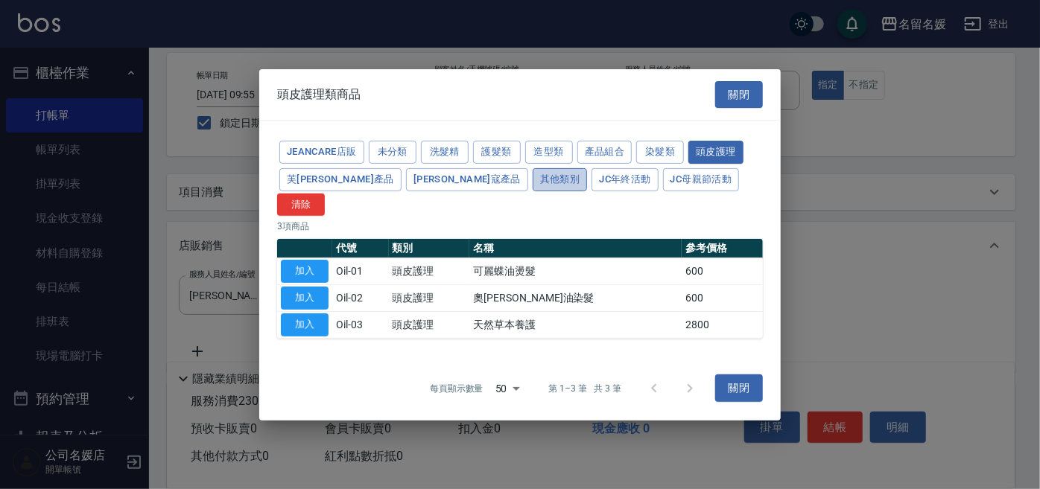
click at [532, 191] on button "其他類別" at bounding box center [559, 179] width 55 height 23
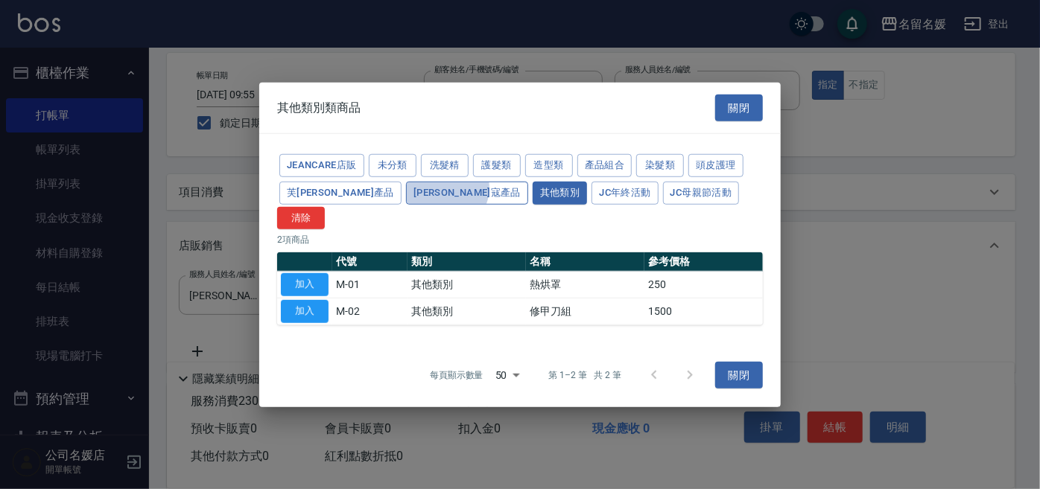
click at [406, 200] on button "[PERSON_NAME]寇產品" at bounding box center [467, 193] width 122 height 23
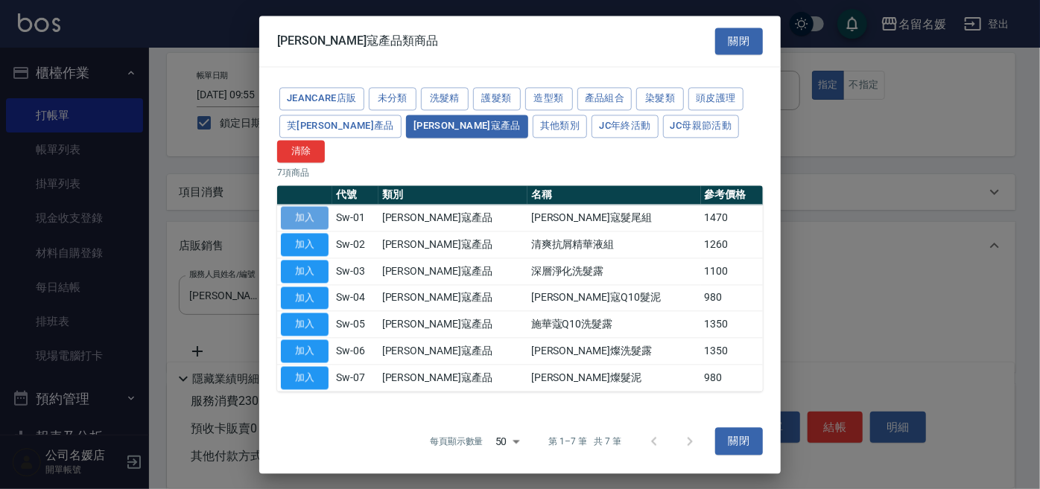
click at [316, 208] on button "加入" at bounding box center [305, 218] width 48 height 23
type input "[PERSON_NAME]寇髮尾組"
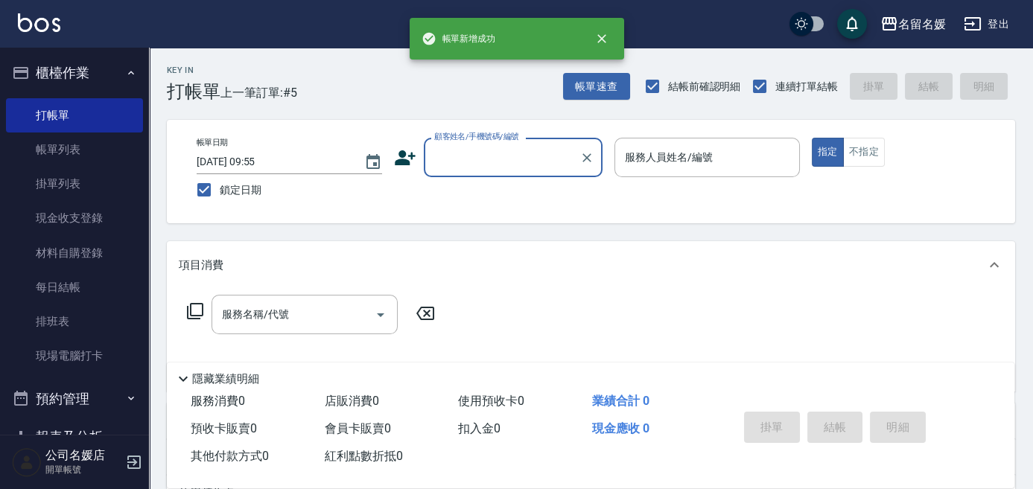
scroll to position [0, 0]
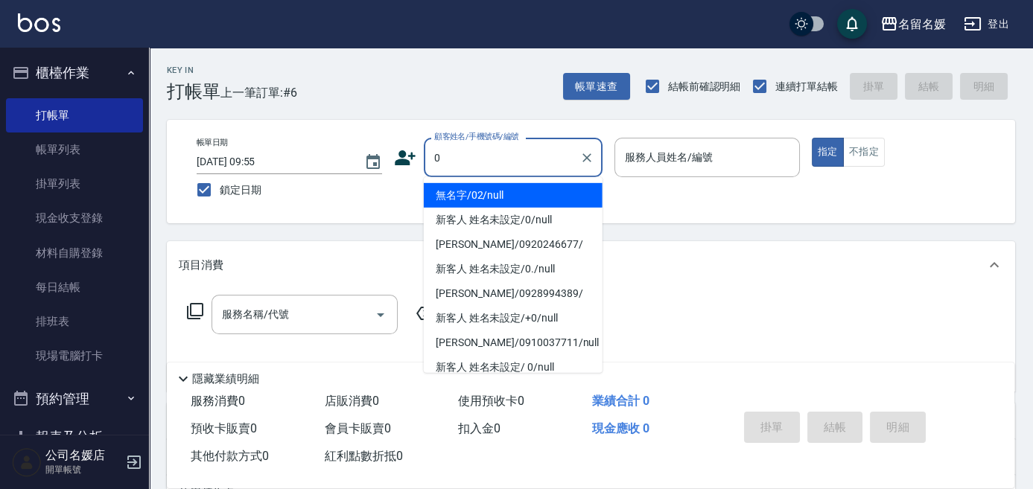
type input "0"
type input "02"
type input "無名字/02/null"
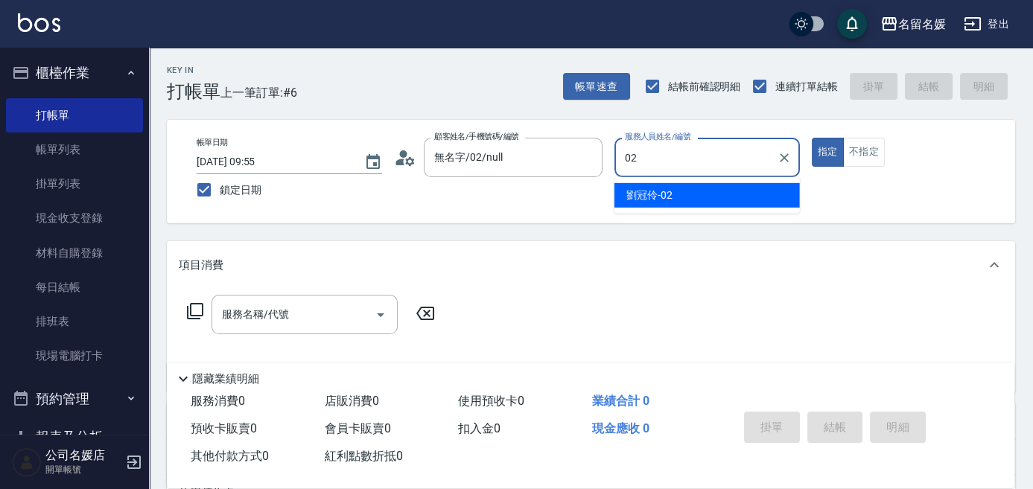
type input "[PERSON_NAME]-02"
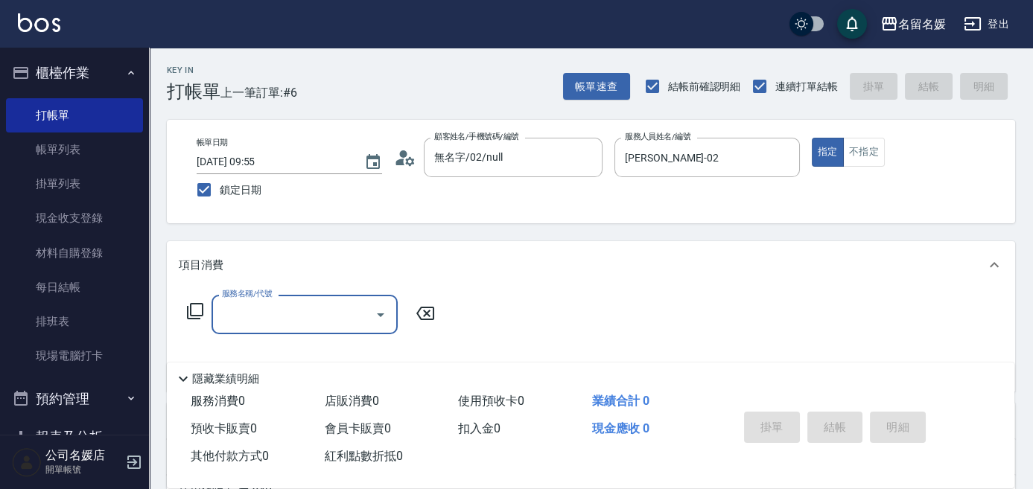
type input "新客人 姓名未設定/0/null"
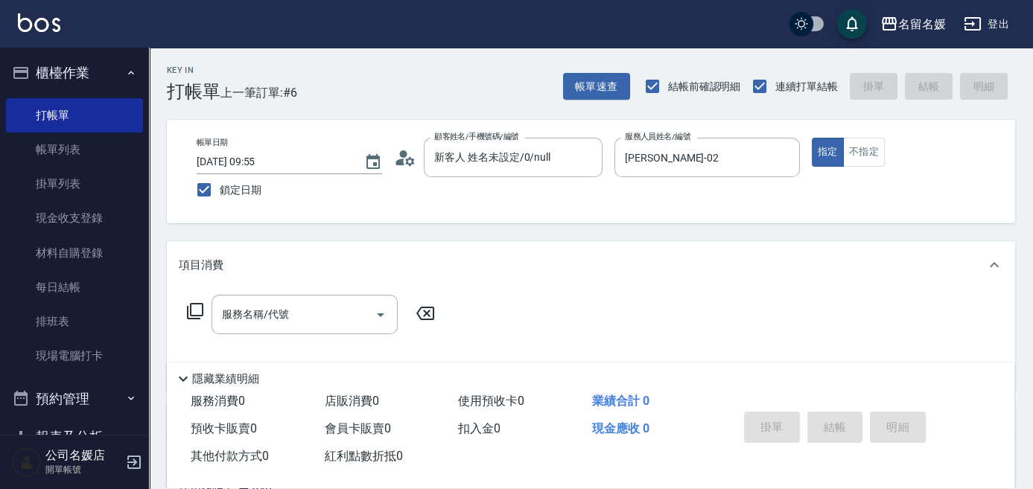
click at [194, 311] on icon at bounding box center [195, 311] width 18 height 18
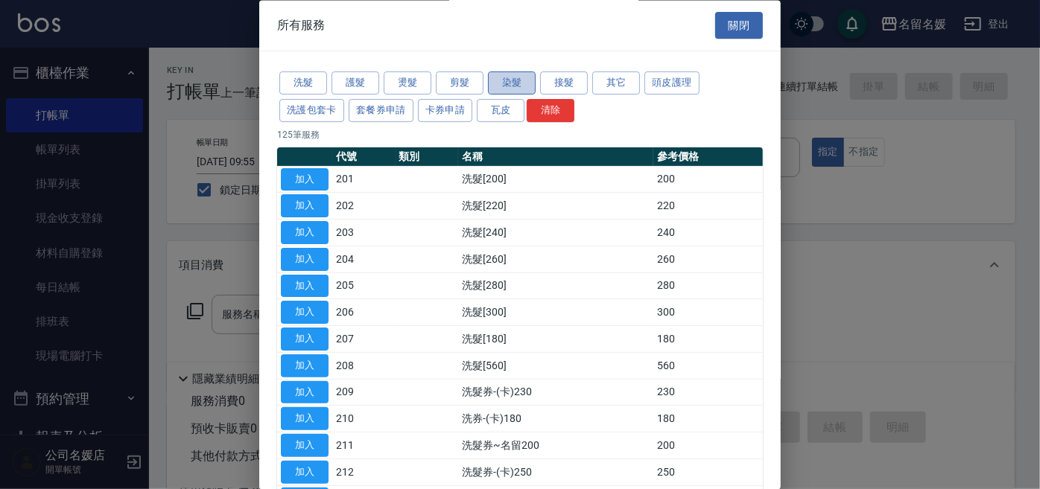
click at [524, 85] on button "染髮" at bounding box center [512, 83] width 48 height 23
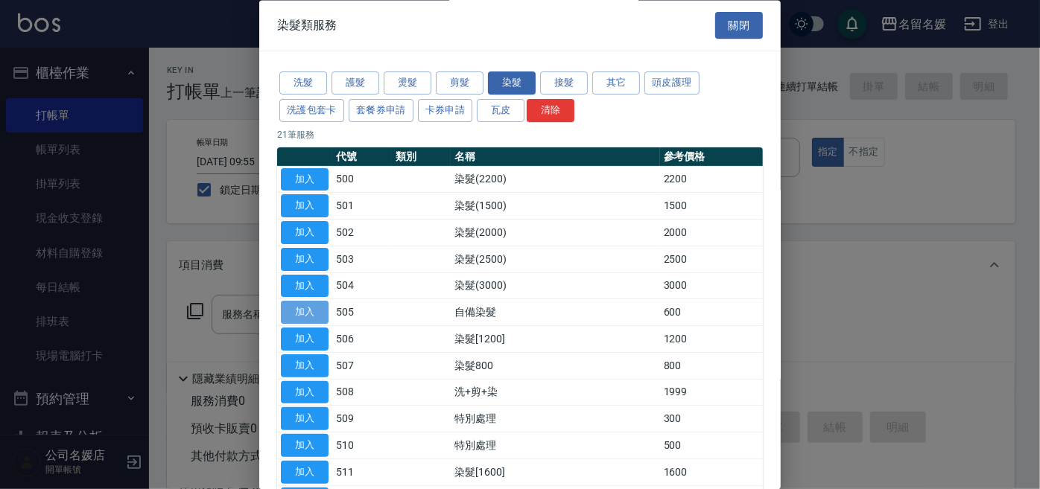
click at [292, 312] on button "加入" at bounding box center [305, 313] width 48 height 23
type input "自備染髮(505)"
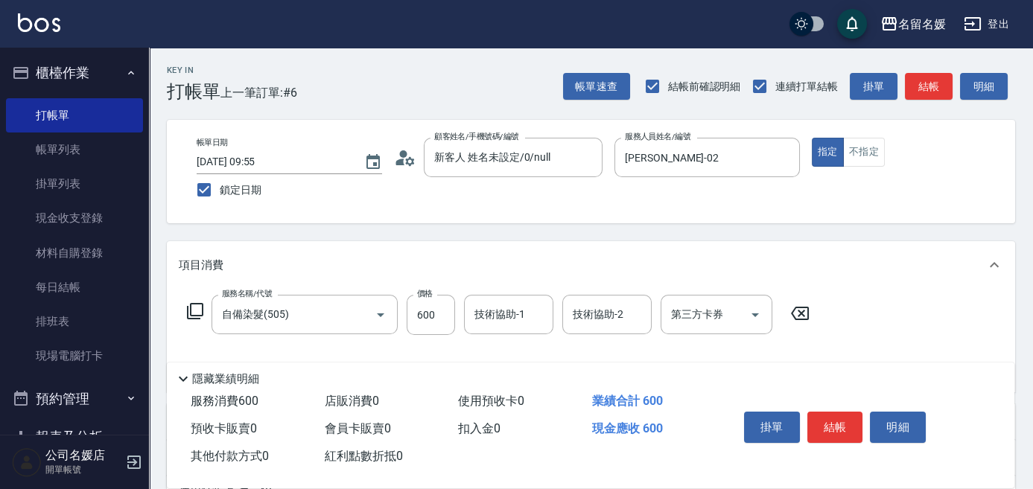
click at [317, 363] on div "隱藏業績明細" at bounding box center [590, 375] width 847 height 25
drag, startPoint x: 798, startPoint y: 319, endPoint x: 435, endPoint y: 326, distance: 362.7
click at [797, 318] on icon at bounding box center [799, 314] width 37 height 18
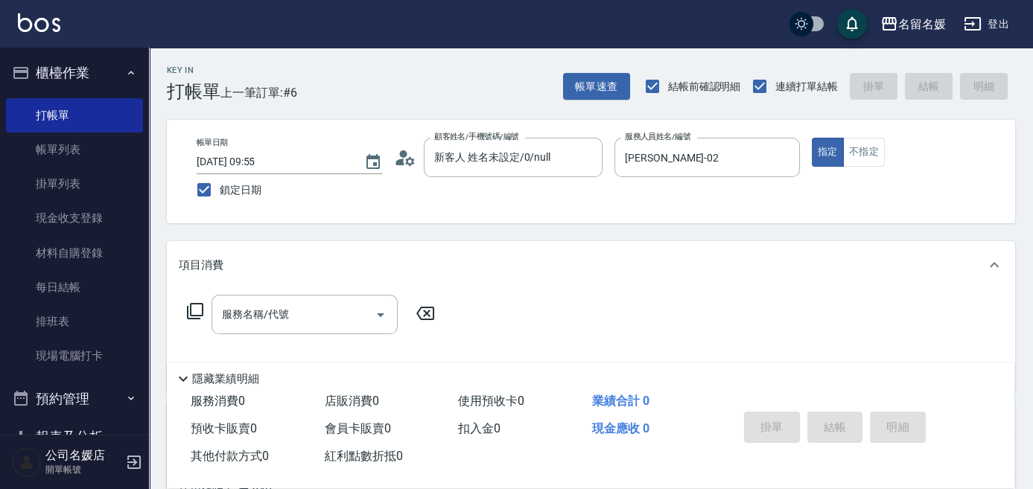
click at [195, 314] on icon at bounding box center [195, 311] width 18 height 18
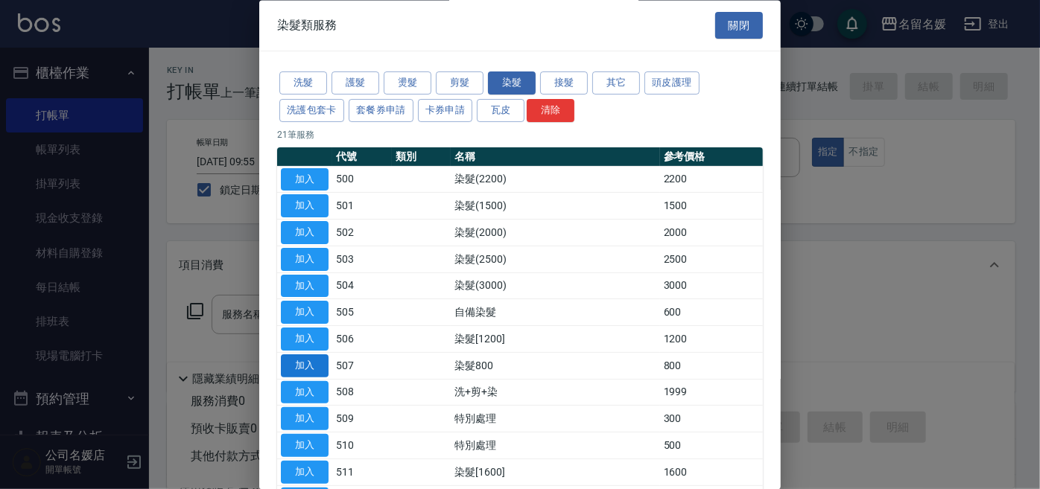
click at [305, 366] on button "加入" at bounding box center [305, 365] width 48 height 23
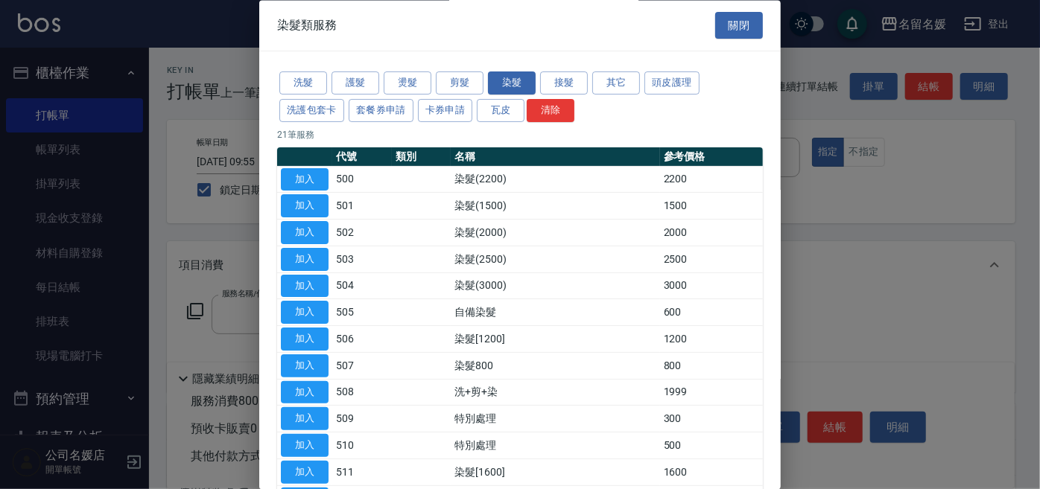
type input "染髮800(507)"
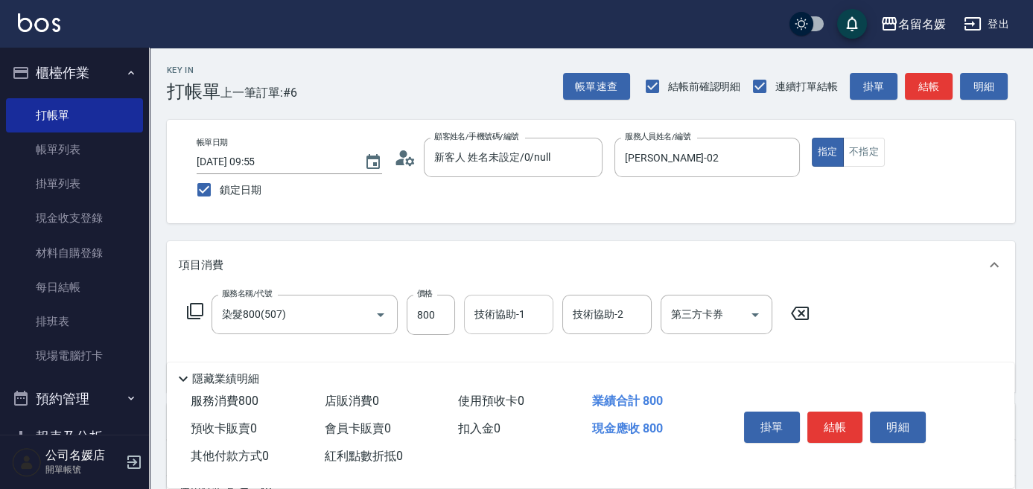
click at [551, 302] on div "技術協助-1" at bounding box center [508, 314] width 89 height 39
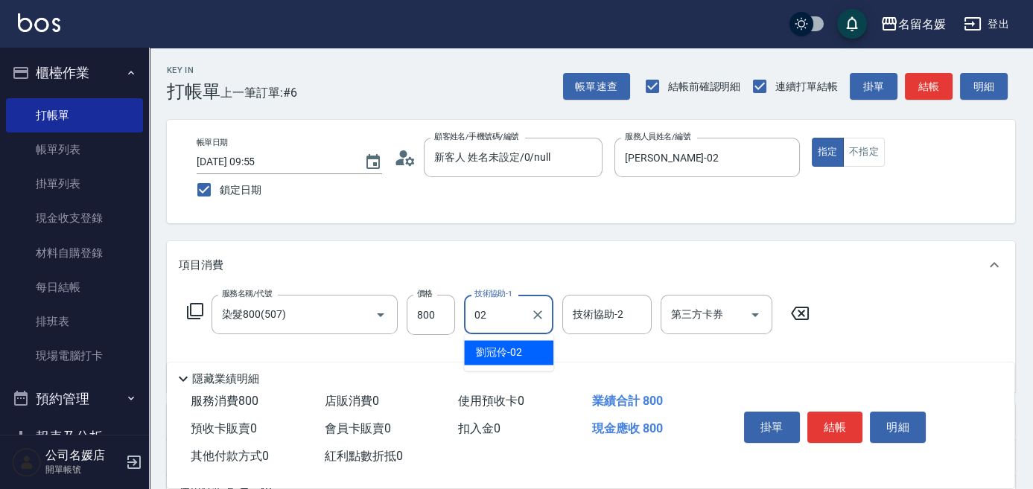
type input "[PERSON_NAME]-02"
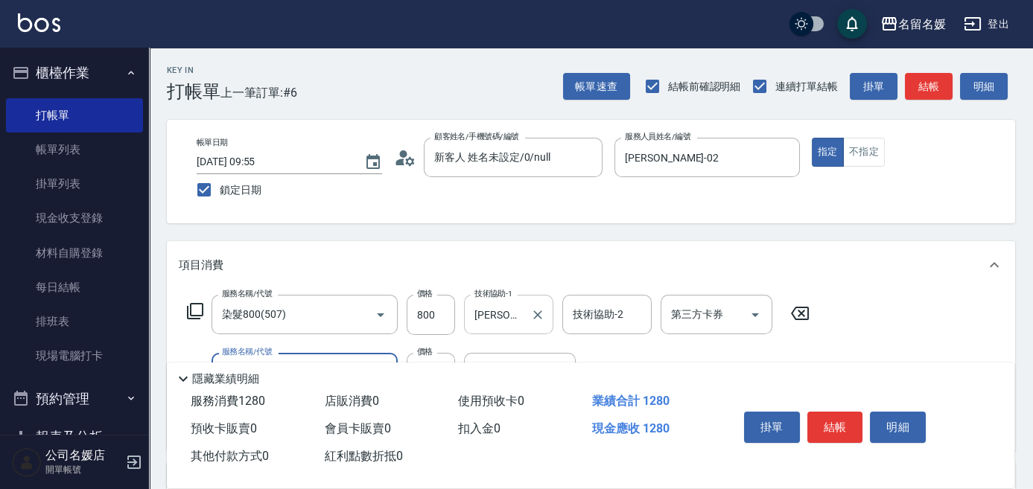
type input "洗+剪(409)"
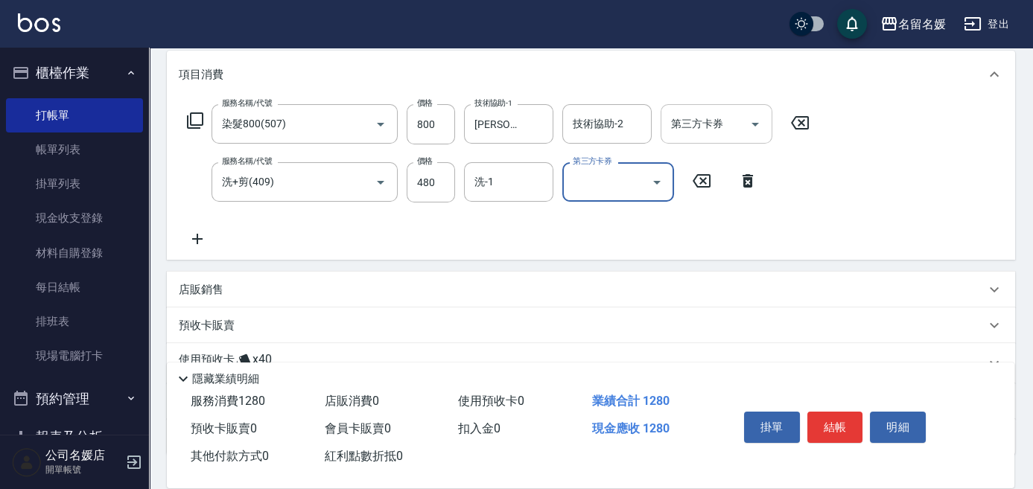
scroll to position [95, 0]
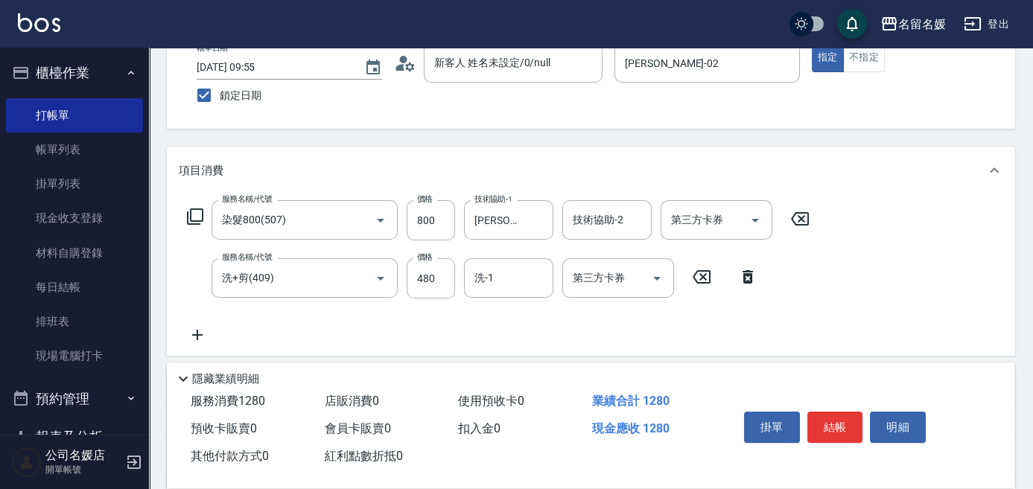
click at [703, 276] on icon at bounding box center [701, 277] width 37 height 18
type input "剪髮(580)(408)"
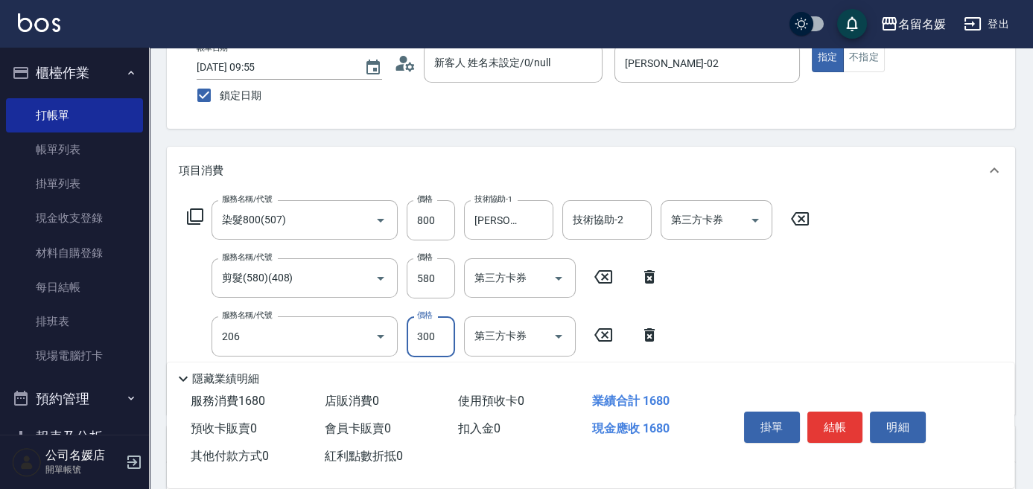
type input "洗髮[300](206)"
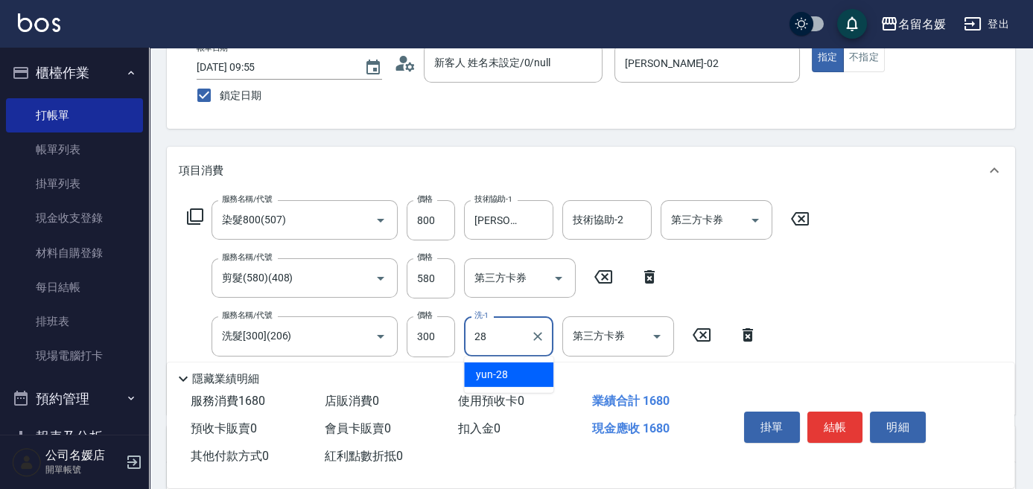
type input "yun-28"
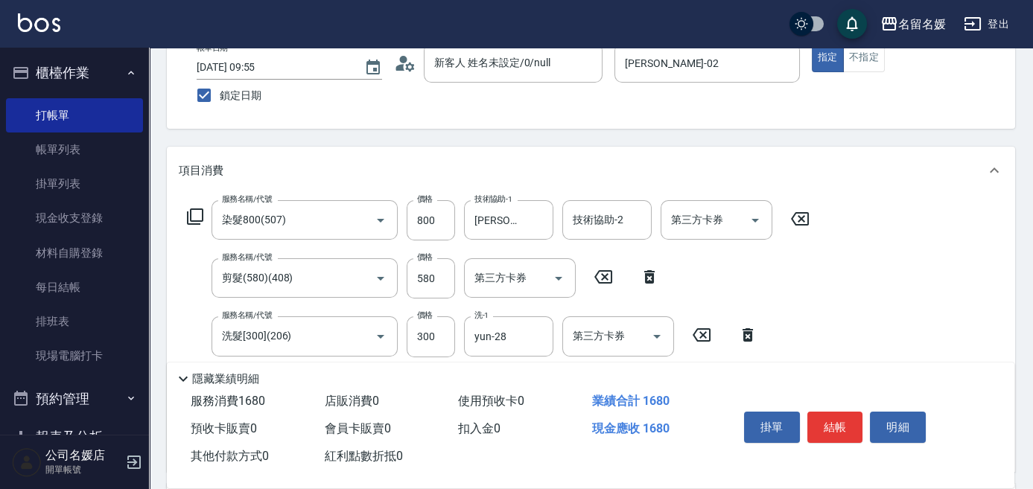
type input "8"
type input "[PERSON_NAME].玻酸.晶膜.水療(635)"
type input "yun-28"
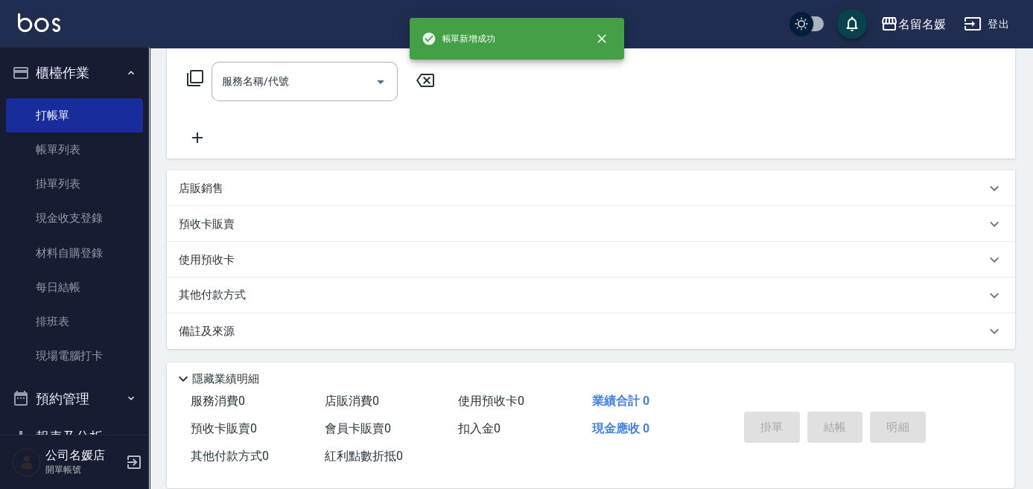
scroll to position [0, 0]
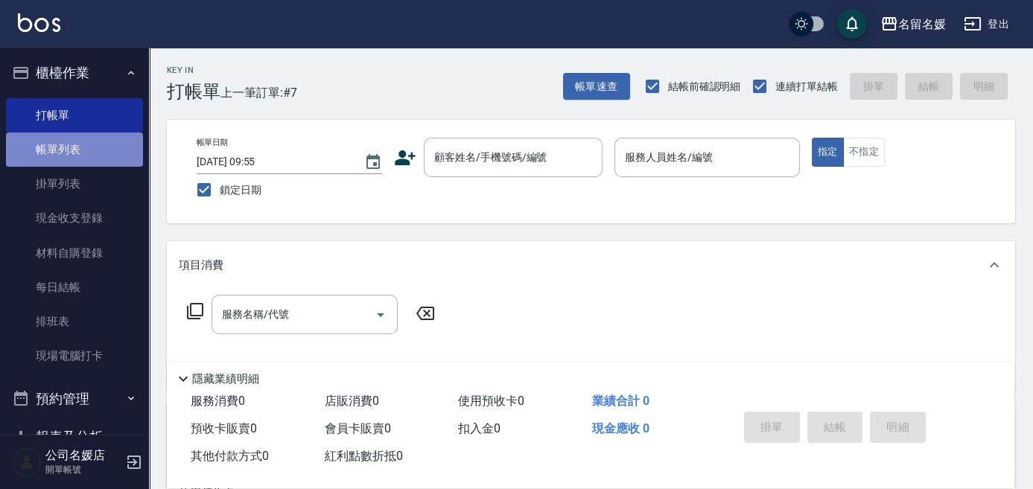
click at [86, 141] on link "帳單列表" at bounding box center [74, 150] width 137 height 34
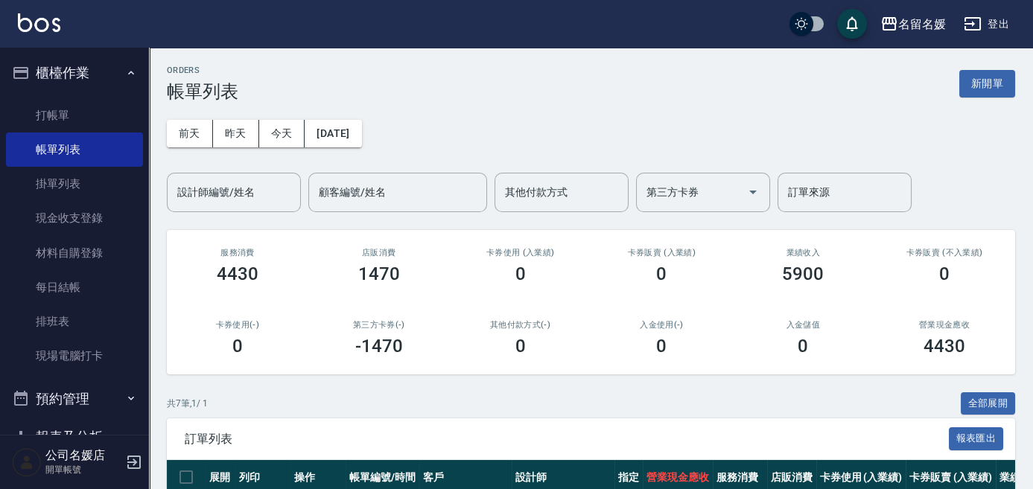
scroll to position [270, 0]
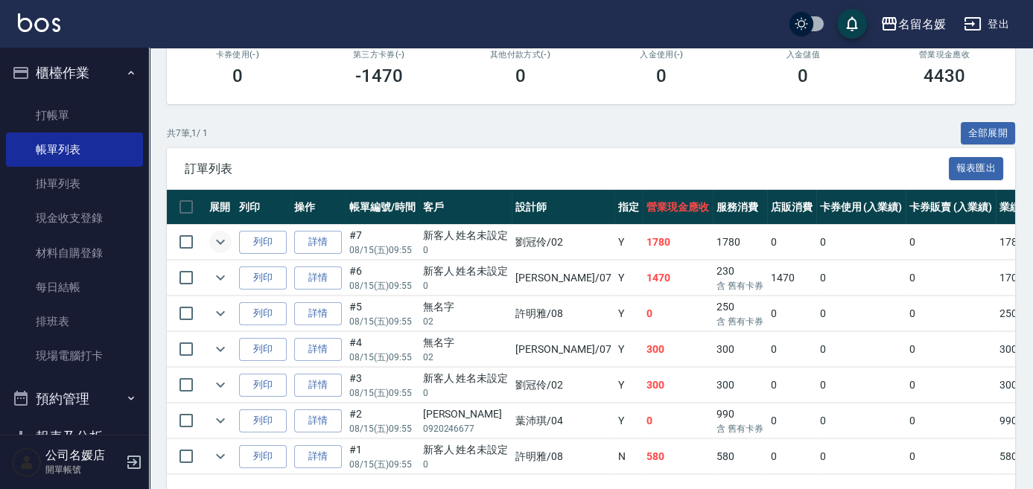
click at [217, 243] on icon "expand row" at bounding box center [220, 242] width 18 height 18
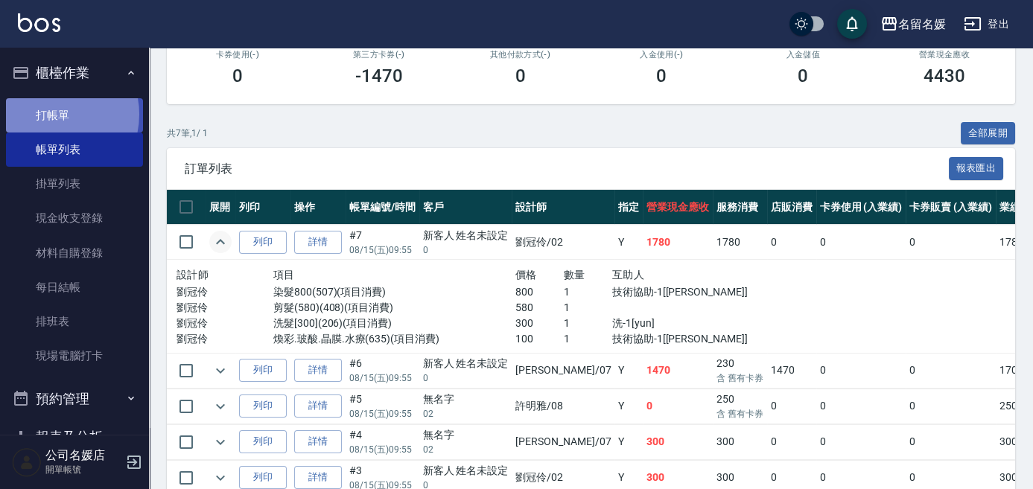
click at [48, 114] on link "打帳單" at bounding box center [74, 115] width 137 height 34
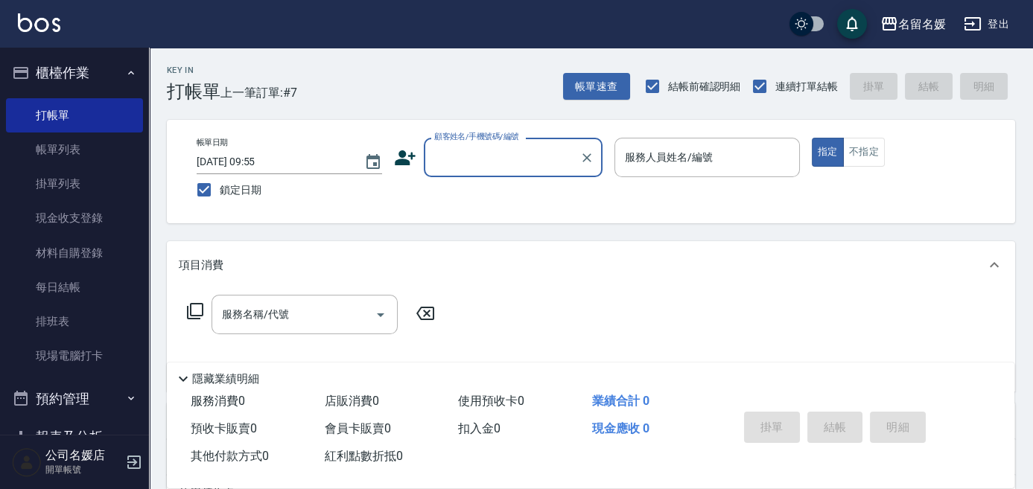
click at [477, 162] on input "顧客姓名/手機號碼/編號" at bounding box center [501, 157] width 143 height 26
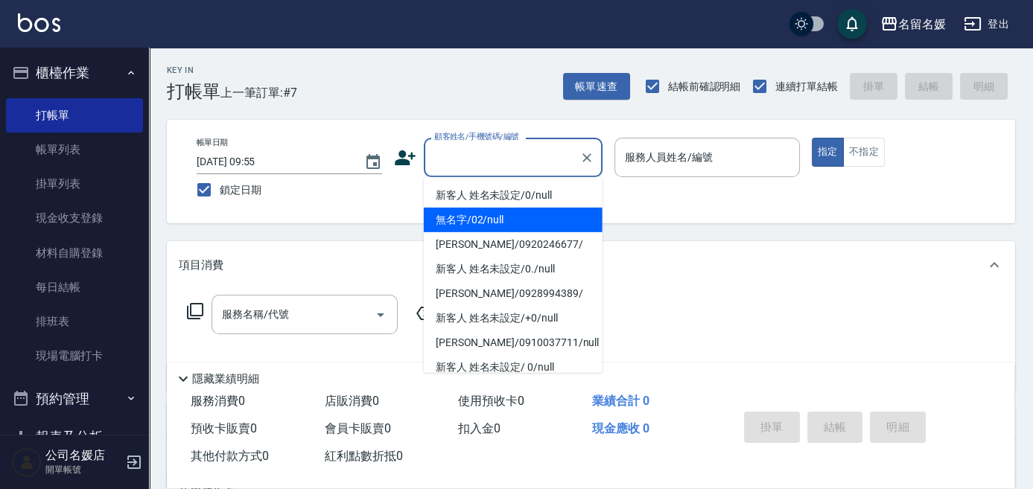
drag, startPoint x: 522, startPoint y: 225, endPoint x: 673, endPoint y: 150, distance: 168.8
click at [522, 225] on li "無名字/02/null" at bounding box center [513, 220] width 179 height 25
type input "無名字/02/null"
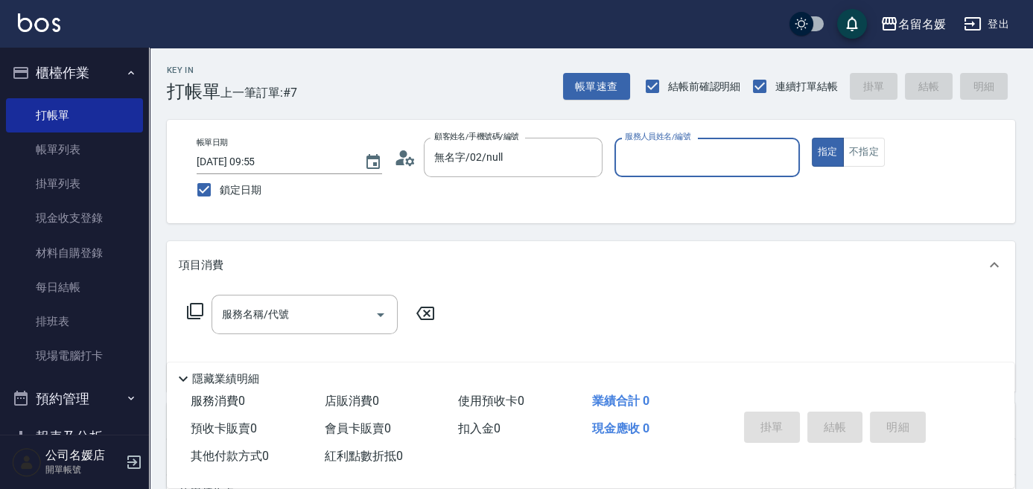
click at [673, 142] on label "服務人員姓名/編號" at bounding box center [658, 136] width 66 height 11
click at [673, 150] on input "服務人員姓名/編號" at bounding box center [707, 157] width 172 height 26
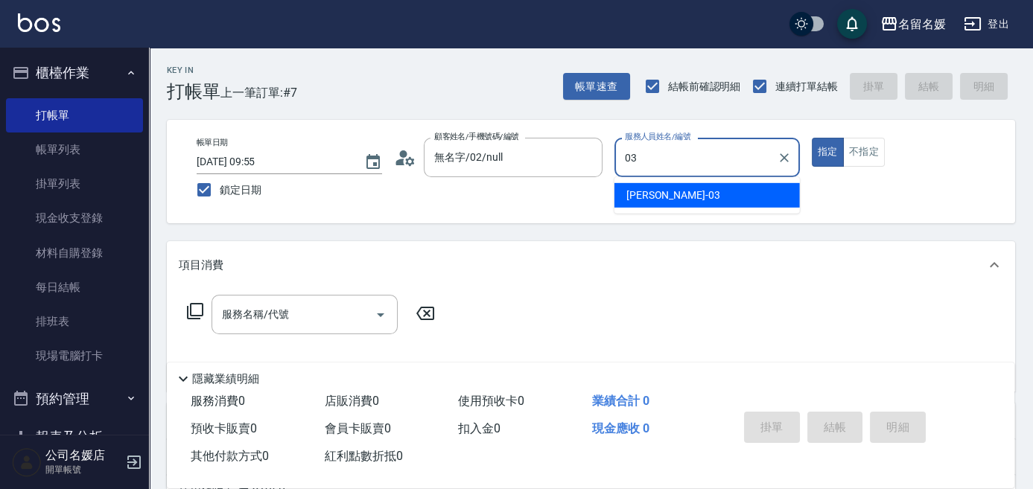
type input "03"
type button "true"
type input "[PERSON_NAME]-03"
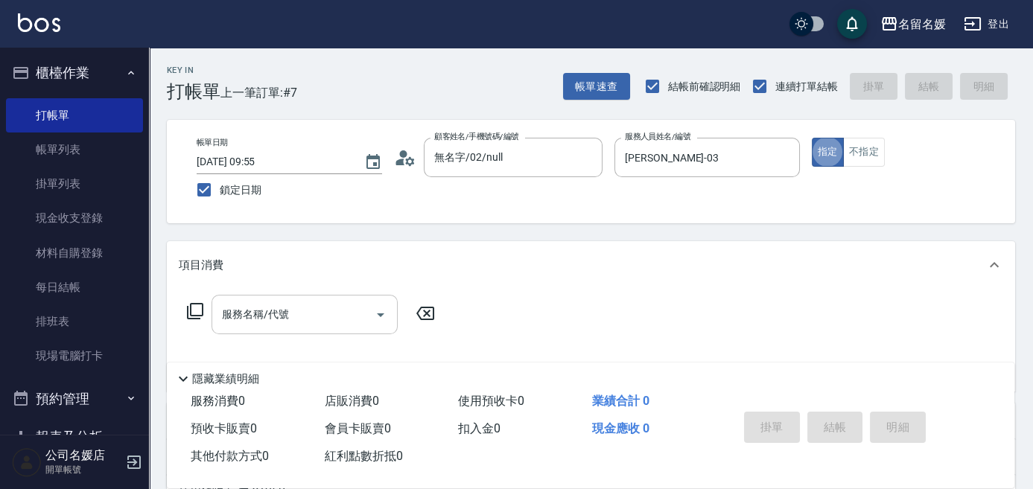
click at [337, 311] on input "服務名稱/代號" at bounding box center [293, 315] width 150 height 26
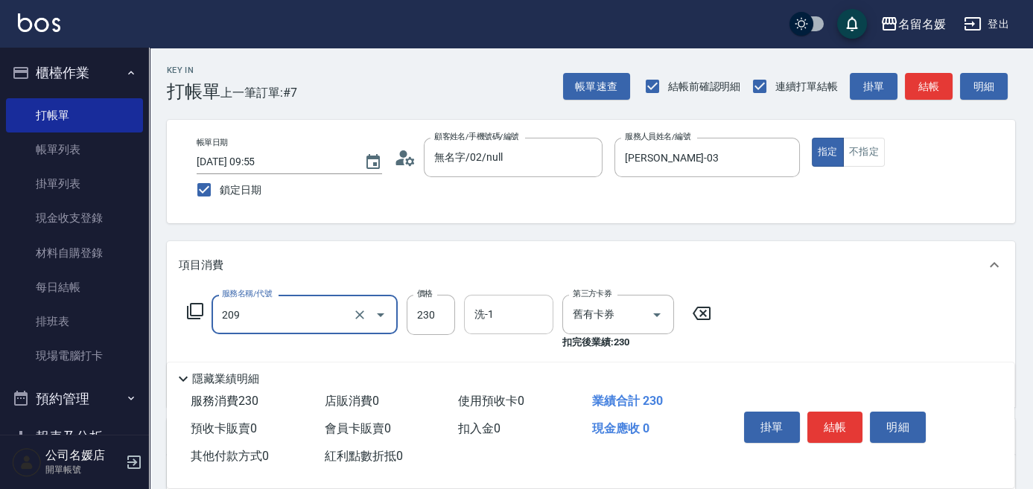
click at [509, 316] on input "洗-1" at bounding box center [509, 315] width 76 height 26
type input "洗髮券-(卡)230(209)"
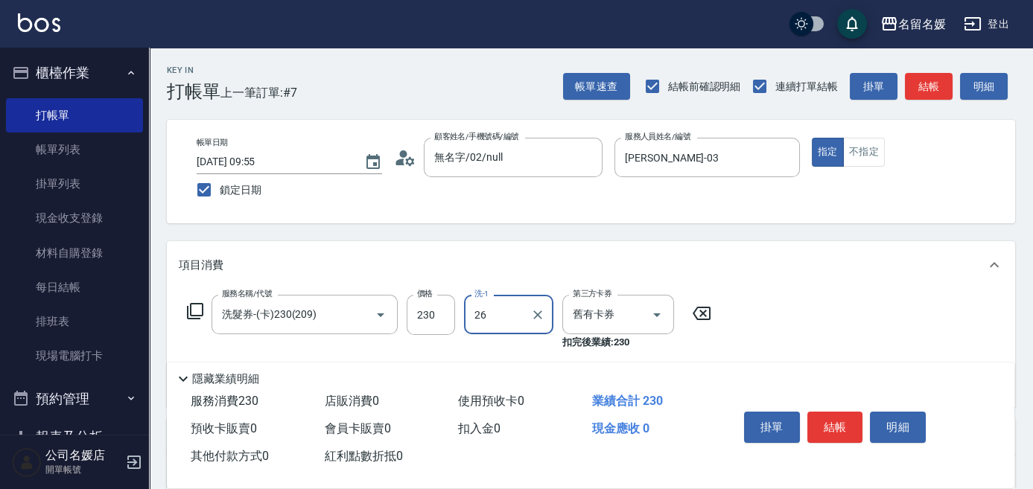
type input "[PERSON_NAME]-26"
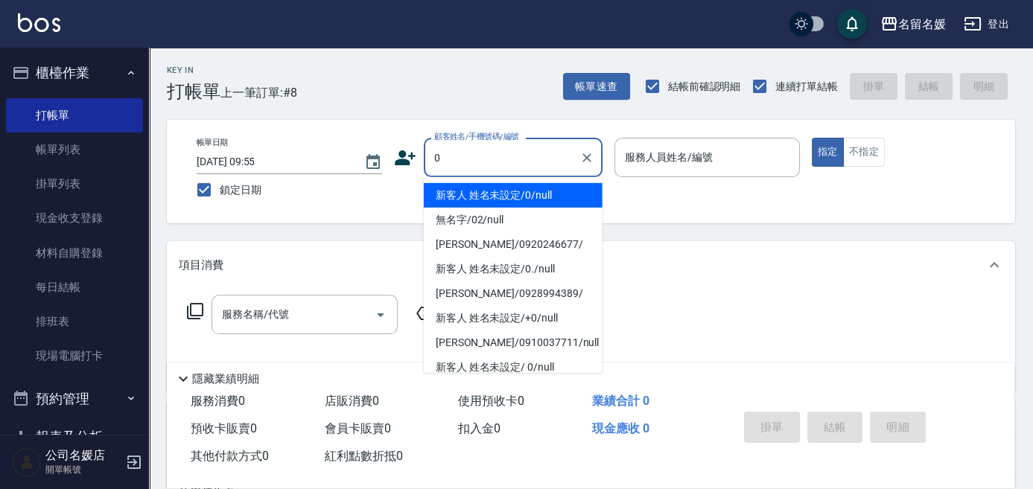
type input "0"
type input "04"
type input "新客人 姓名未設定/0/null"
type input "[PERSON_NAME]-04"
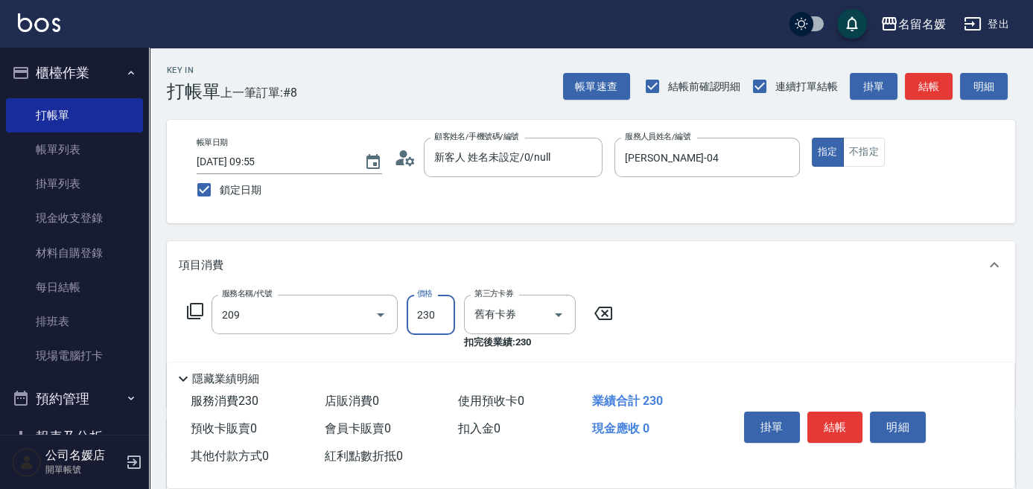
type input "洗髮券-(卡)230(209)"
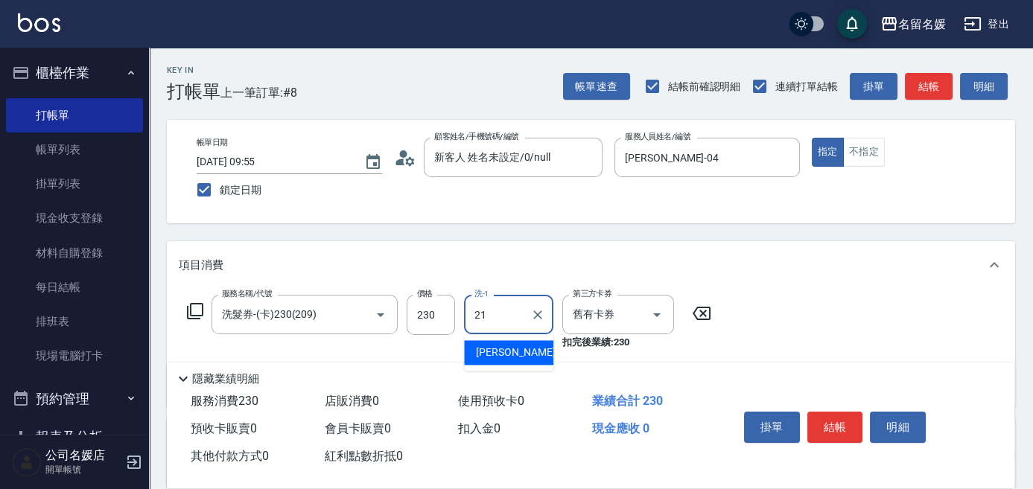
type input "[PERSON_NAME]-21"
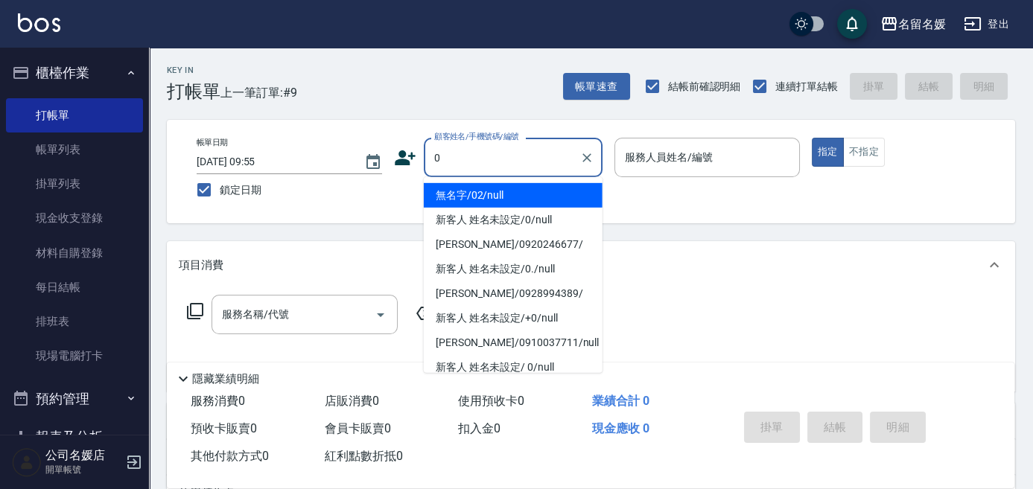
type input "無名字/02/null"
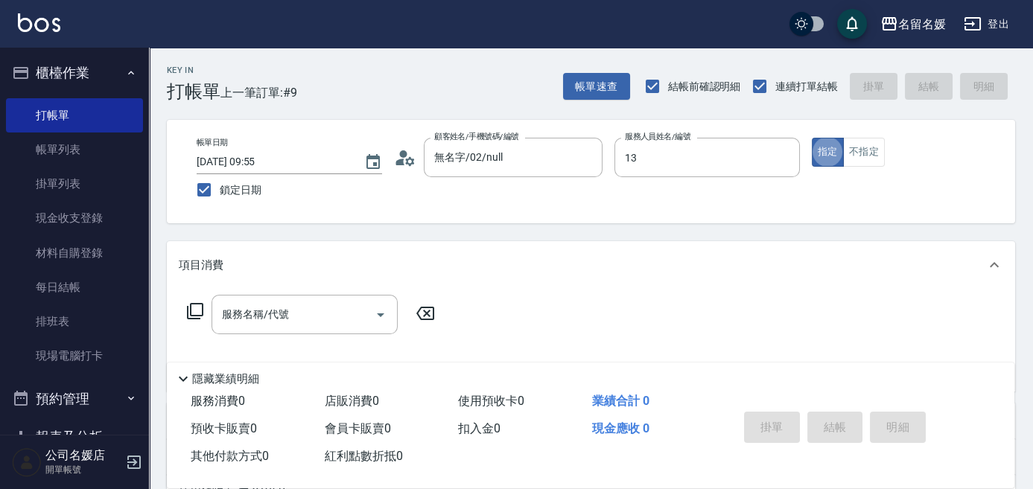
type input "支援-13"
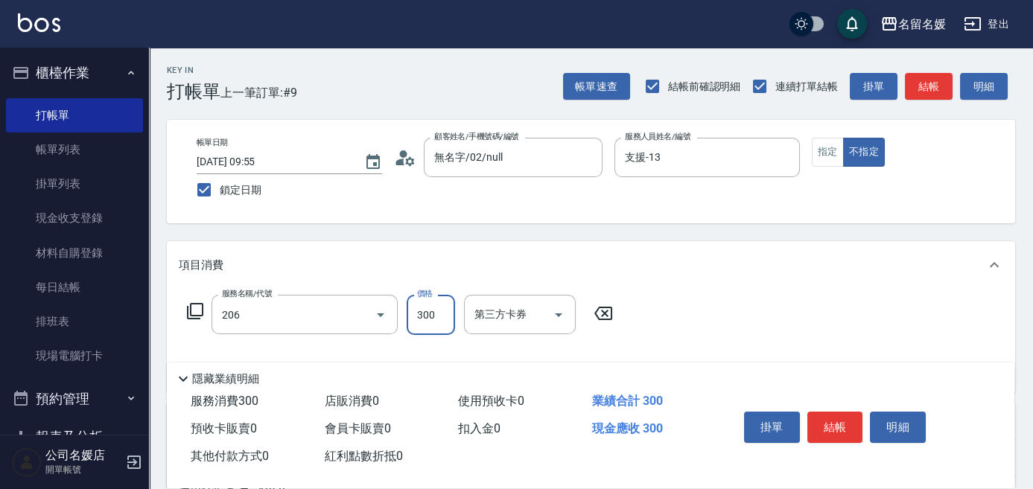
type input "洗髮[300](206)"
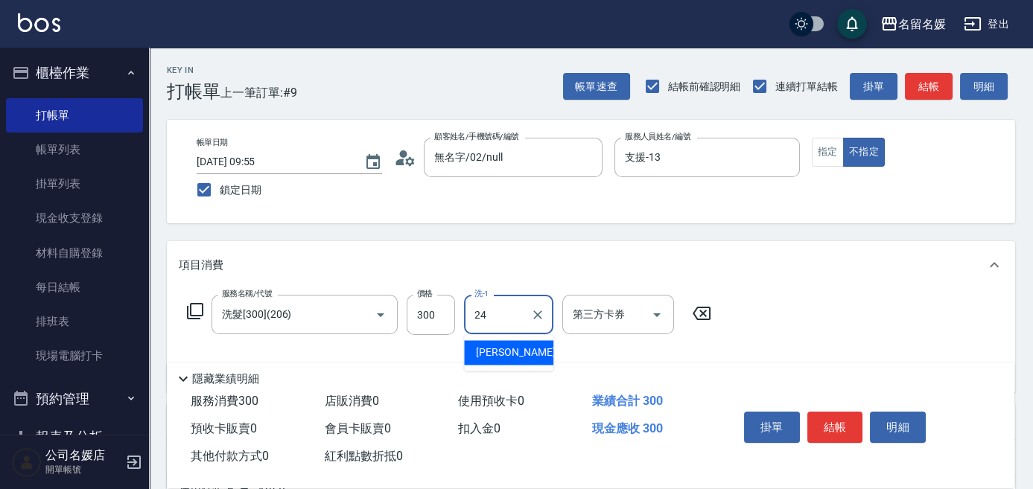
type input "[PERSON_NAME]-24"
